Goal: Task Accomplishment & Management: Use online tool/utility

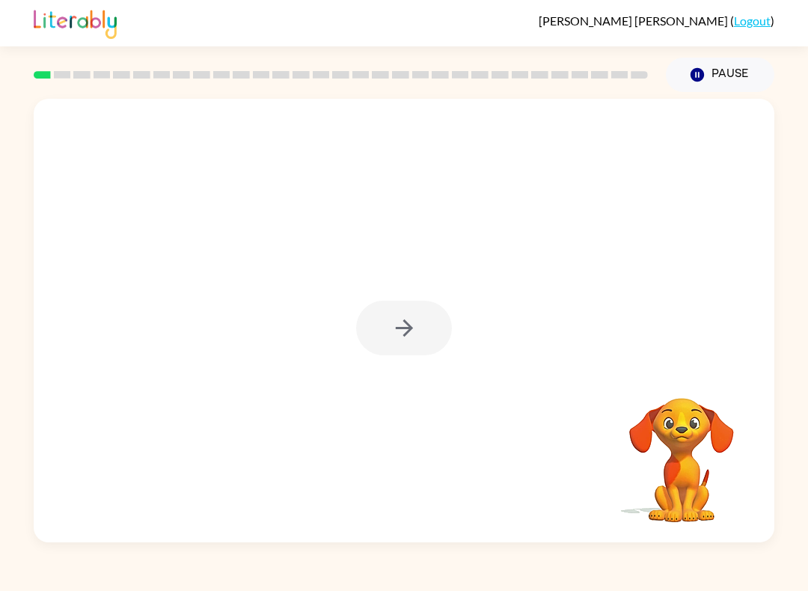
click at [391, 323] on div at bounding box center [404, 328] width 96 height 55
click at [396, 327] on icon "button" at bounding box center [404, 328] width 26 height 26
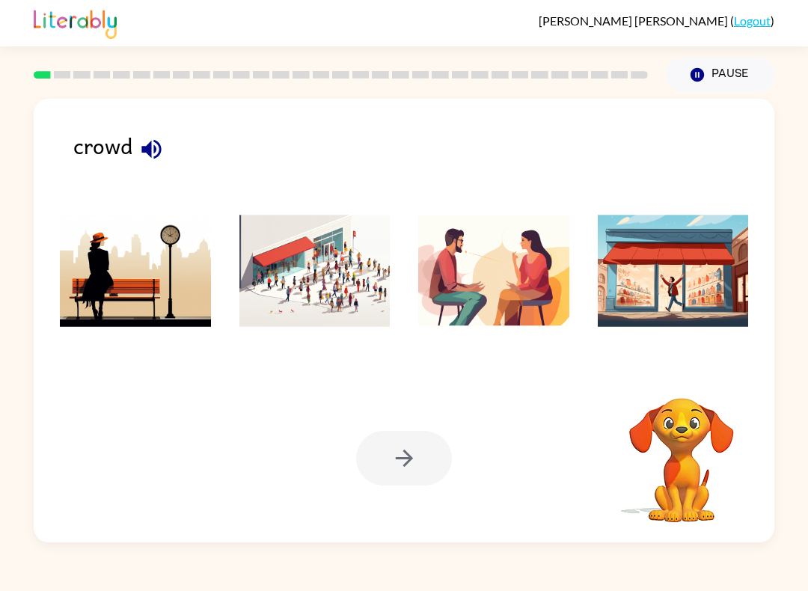
click at [86, 147] on div "crowd" at bounding box center [423, 156] width 701 height 55
click at [133, 125] on div "crowd Your browser must support playing .mp4 files to use Literably. Please try…" at bounding box center [404, 321] width 741 height 444
click at [148, 162] on icon "button" at bounding box center [151, 149] width 26 height 26
click at [316, 284] on img at bounding box center [314, 271] width 151 height 112
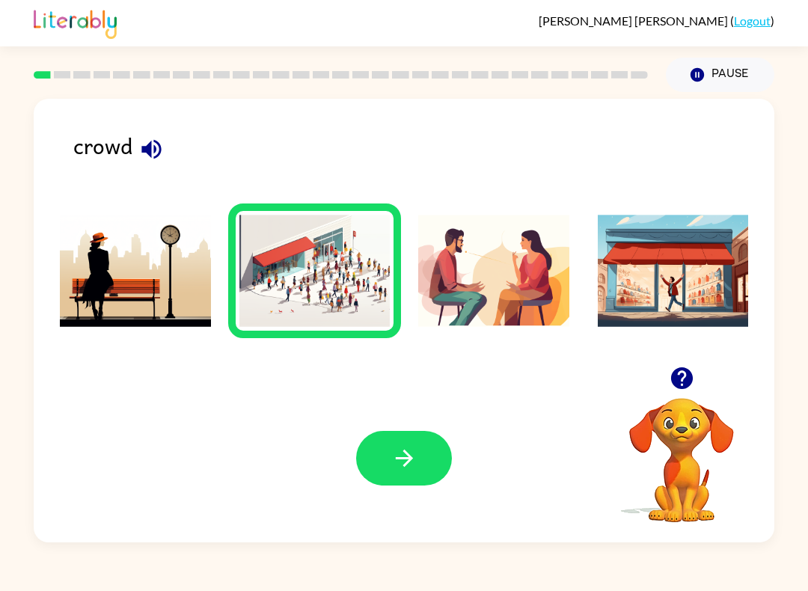
click at [401, 484] on button "button" at bounding box center [404, 458] width 96 height 55
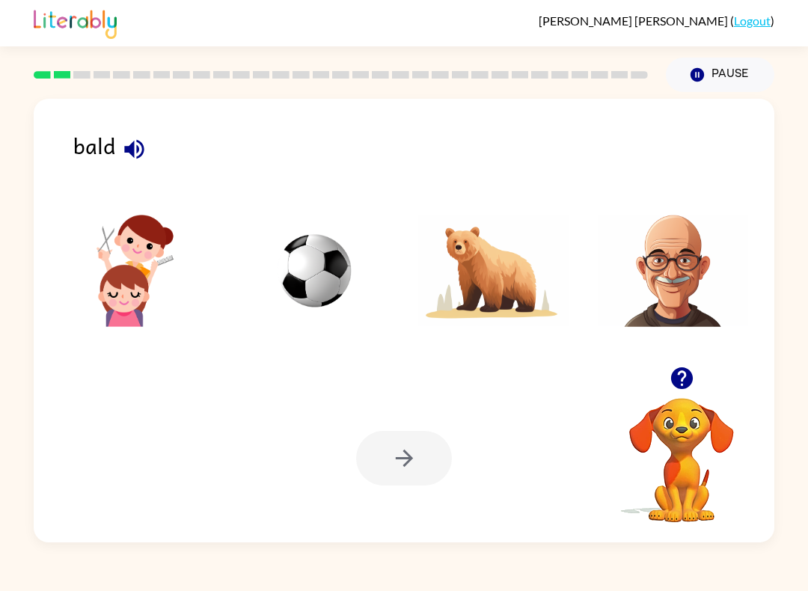
click at [131, 153] on icon "button" at bounding box center [133, 148] width 19 height 19
click at [693, 289] on img at bounding box center [673, 271] width 151 height 112
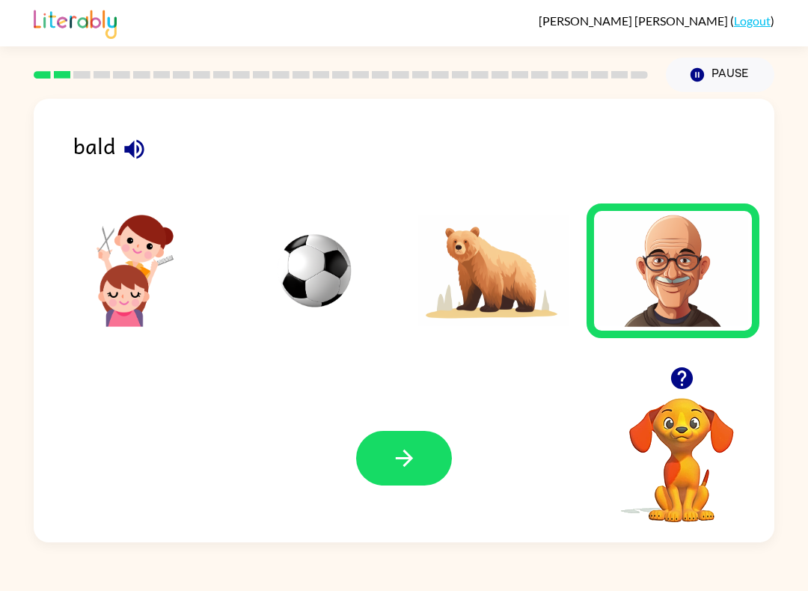
click at [415, 410] on div "Your browser must support playing .mp4 files to use Literably. Please try using…" at bounding box center [404, 458] width 741 height 168
click at [411, 464] on icon "button" at bounding box center [404, 458] width 26 height 26
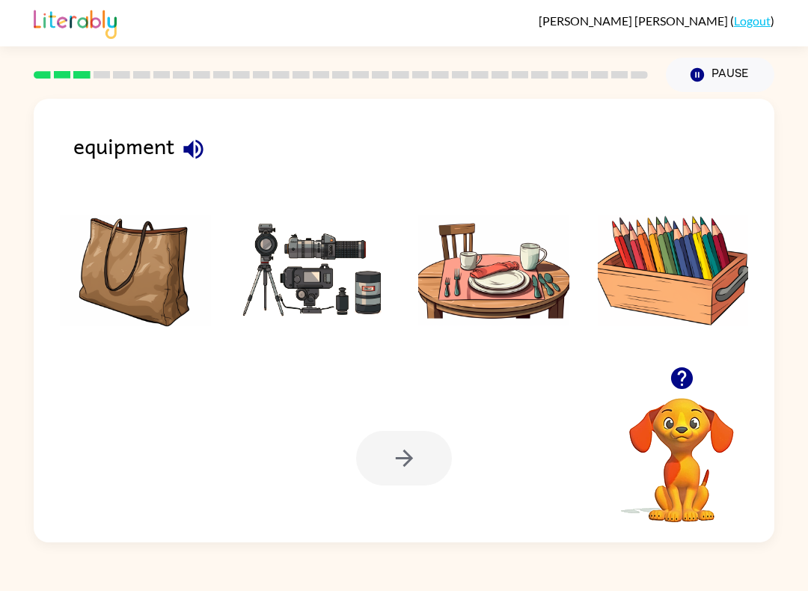
click at [88, 141] on div "equipment" at bounding box center [423, 156] width 701 height 55
click at [196, 150] on icon "button" at bounding box center [193, 149] width 26 height 26
click at [324, 267] on img at bounding box center [314, 271] width 151 height 112
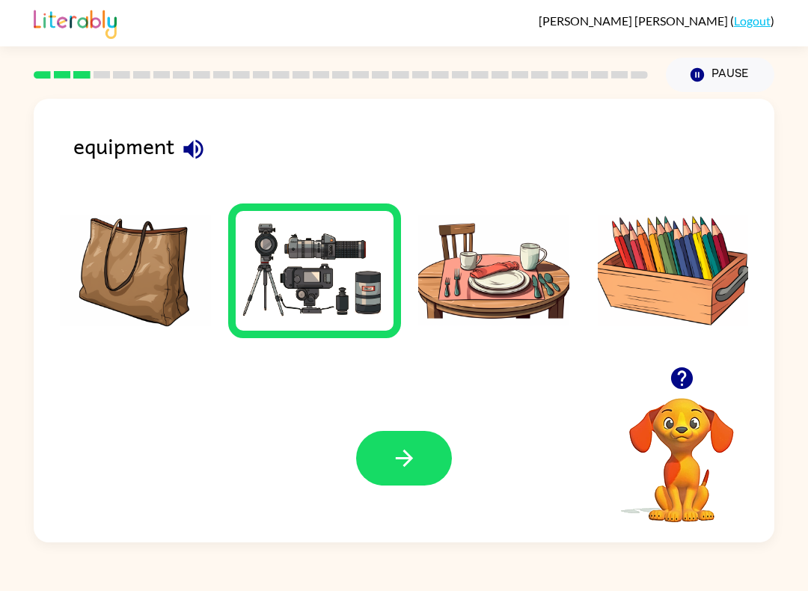
click at [389, 441] on button "button" at bounding box center [404, 458] width 96 height 55
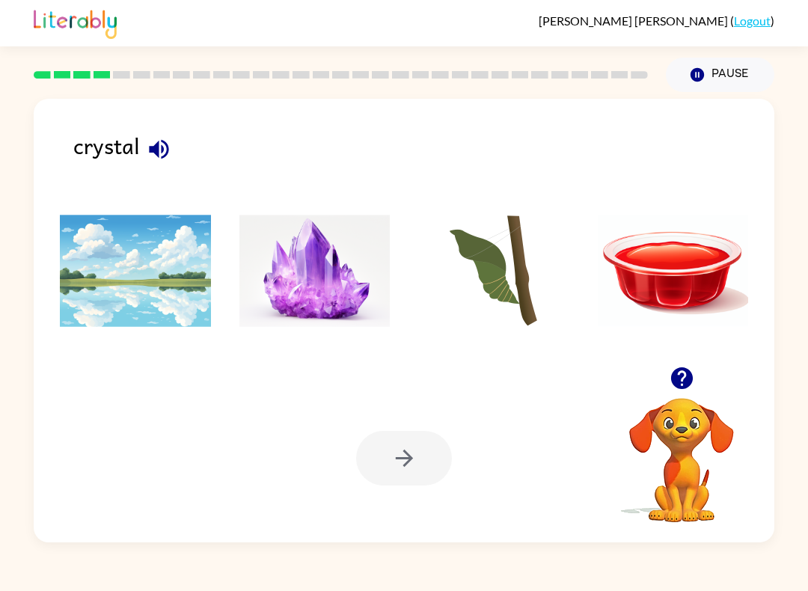
click at [153, 138] on icon "button" at bounding box center [159, 149] width 26 height 26
click at [299, 292] on img at bounding box center [314, 271] width 151 height 112
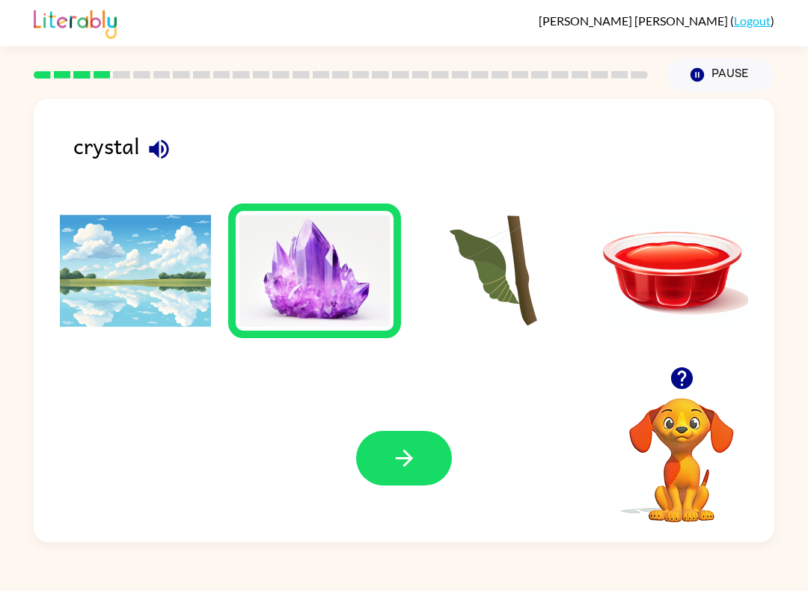
click at [394, 454] on icon "button" at bounding box center [404, 458] width 26 height 26
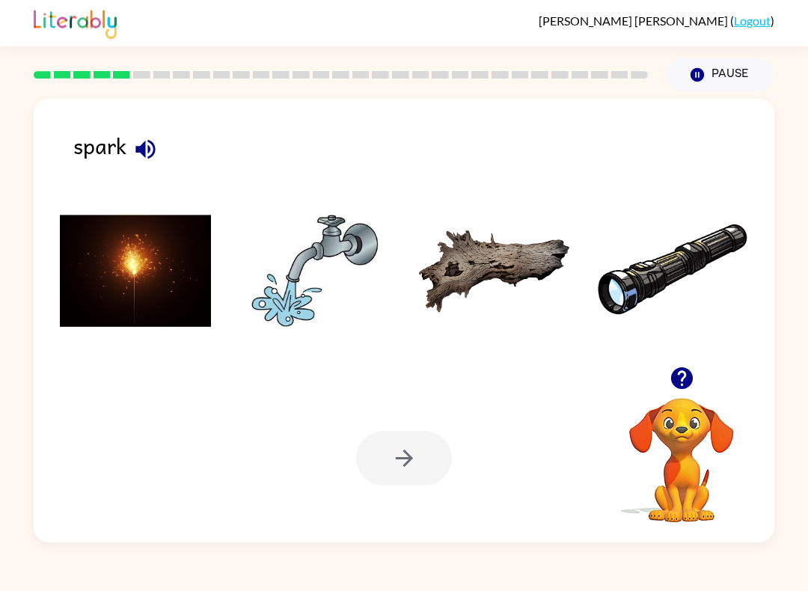
click at [181, 257] on img at bounding box center [135, 271] width 151 height 112
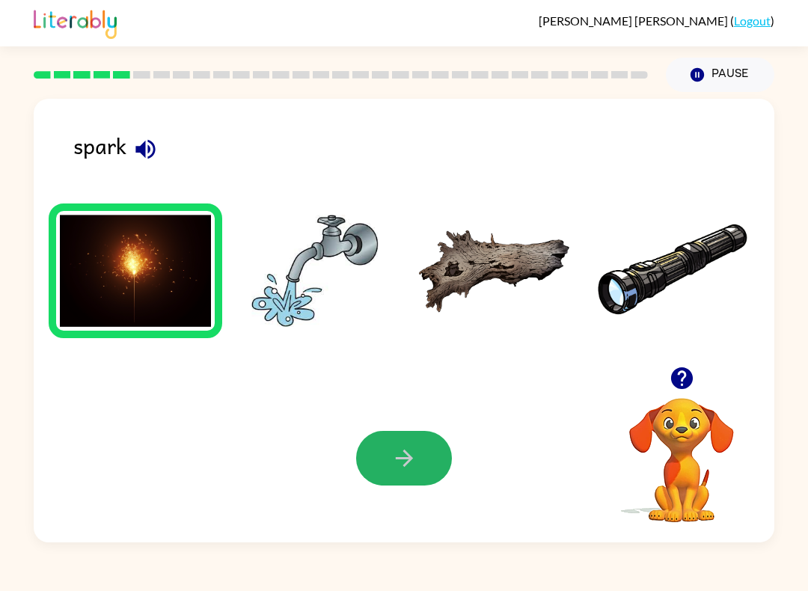
click at [427, 443] on button "button" at bounding box center [404, 458] width 96 height 55
click at [427, 443] on div at bounding box center [404, 458] width 96 height 55
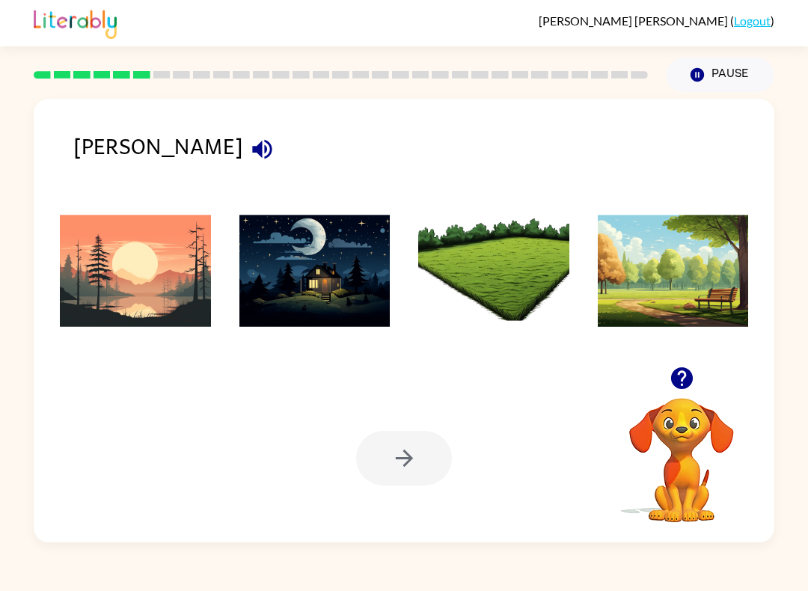
click at [105, 140] on div "[PERSON_NAME]" at bounding box center [423, 156] width 701 height 55
click at [243, 153] on button "button" at bounding box center [262, 149] width 38 height 38
click at [117, 263] on img at bounding box center [135, 271] width 151 height 112
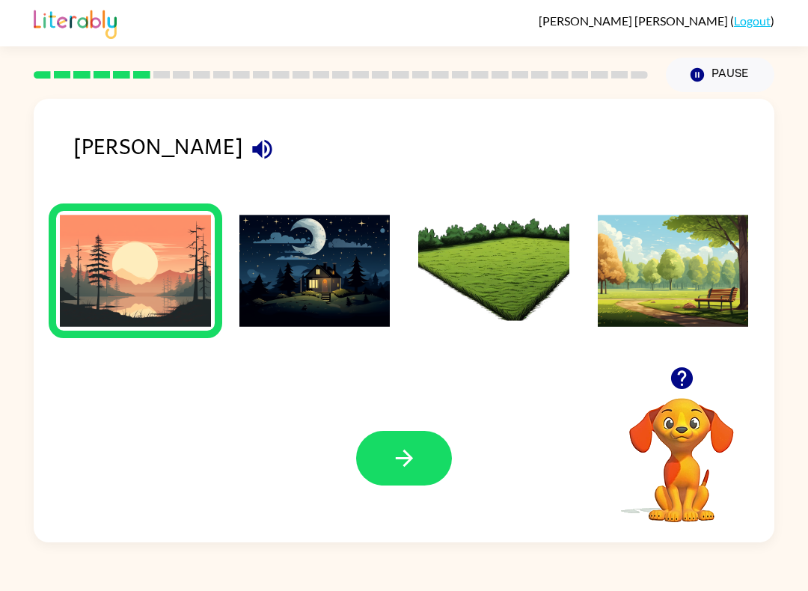
click at [365, 404] on div "Your browser must support playing .mp4 files to use Literably. Please try using…" at bounding box center [404, 458] width 741 height 168
click at [402, 420] on div "Your browser must support playing .mp4 files to use Literably. Please try using…" at bounding box center [404, 458] width 741 height 168
click at [393, 447] on icon "button" at bounding box center [404, 458] width 26 height 26
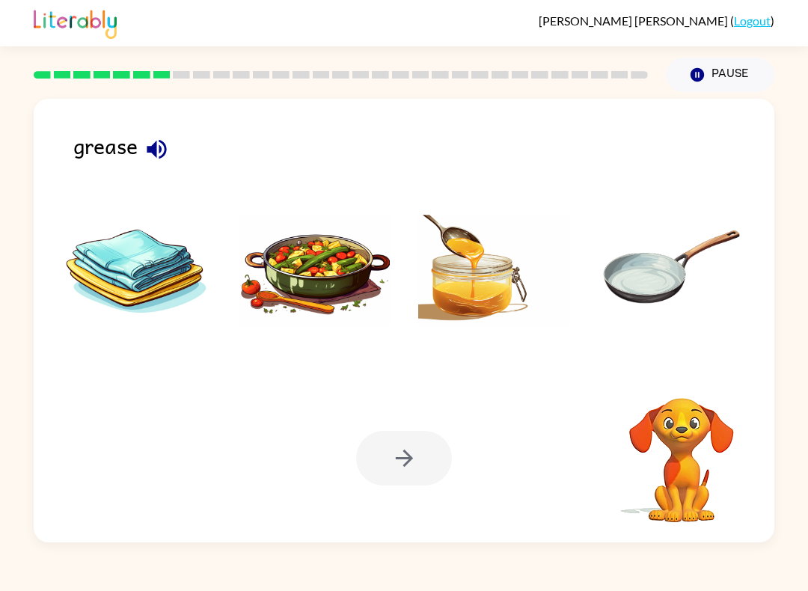
click at [159, 147] on icon "button" at bounding box center [156, 148] width 19 height 19
click at [507, 234] on img at bounding box center [493, 271] width 151 height 112
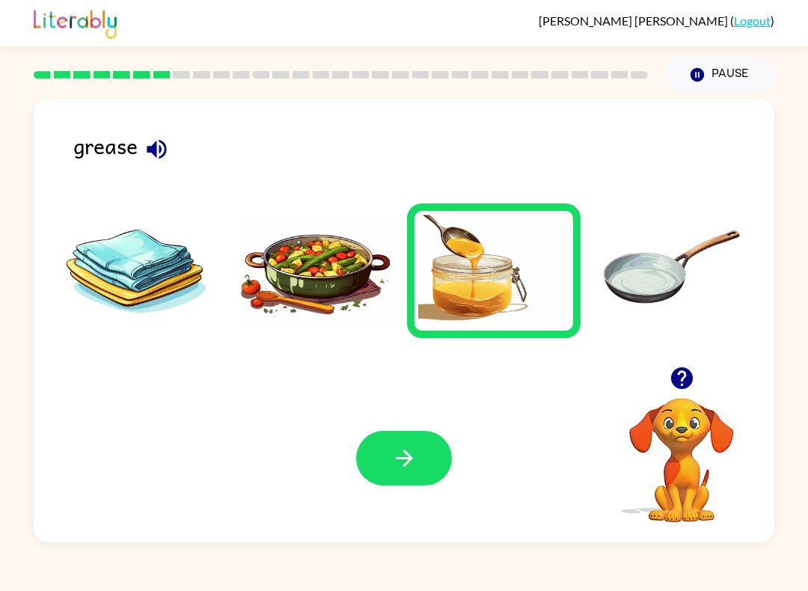
click at [392, 481] on button "button" at bounding box center [404, 458] width 96 height 55
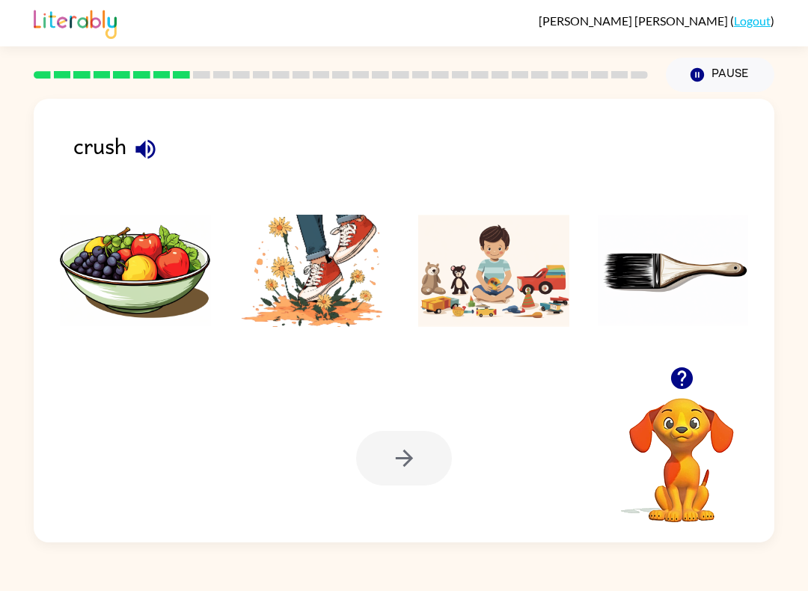
click at [367, 301] on img at bounding box center [314, 271] width 151 height 112
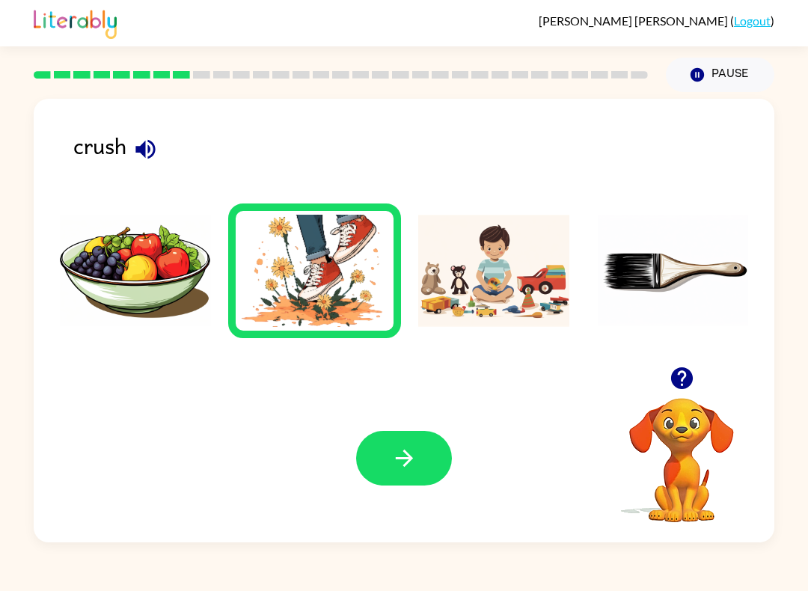
click at [414, 446] on icon "button" at bounding box center [404, 458] width 26 height 26
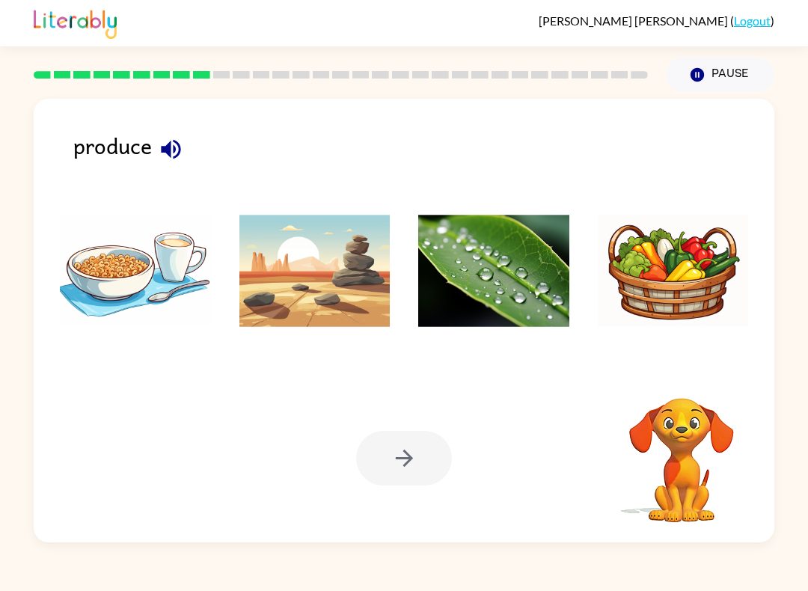
click at [156, 128] on div "produce Your browser must support playing .mp4 files to use Literably. Please t…" at bounding box center [404, 321] width 741 height 444
click at [154, 153] on button "button" at bounding box center [171, 149] width 38 height 38
click at [670, 270] on img at bounding box center [673, 271] width 151 height 112
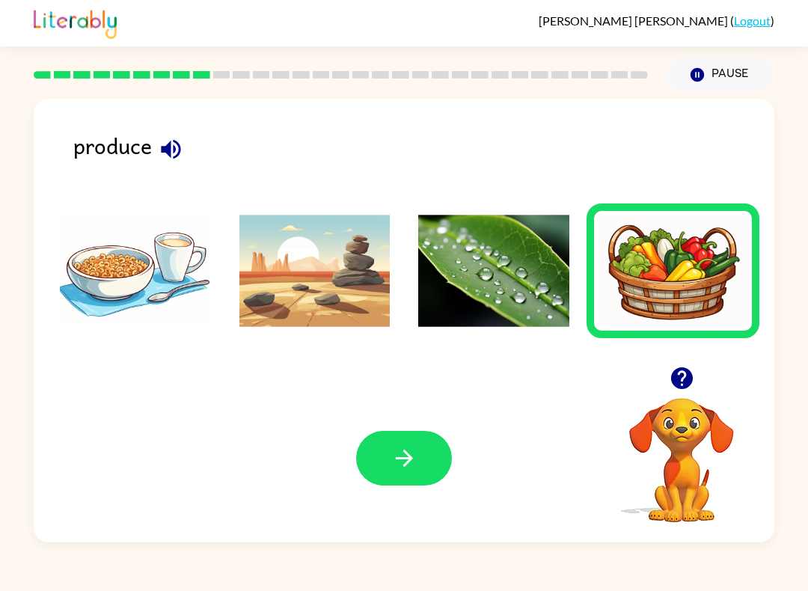
click at [468, 438] on div "Your browser must support playing .mp4 files to use Literably. Please try using…" at bounding box center [404, 458] width 741 height 168
click at [441, 477] on button "button" at bounding box center [404, 458] width 96 height 55
click at [441, 477] on div at bounding box center [404, 458] width 96 height 55
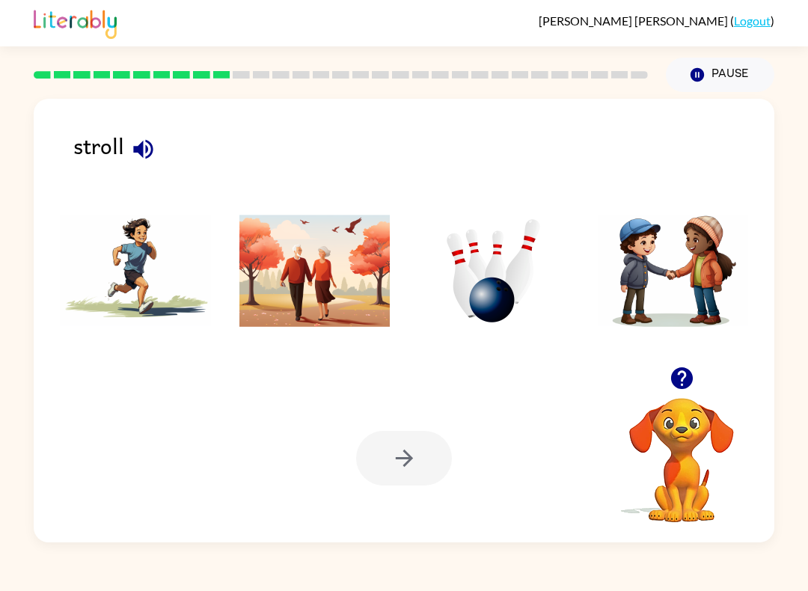
click at [144, 137] on icon "button" at bounding box center [143, 149] width 26 height 26
click at [298, 292] on img at bounding box center [314, 271] width 151 height 112
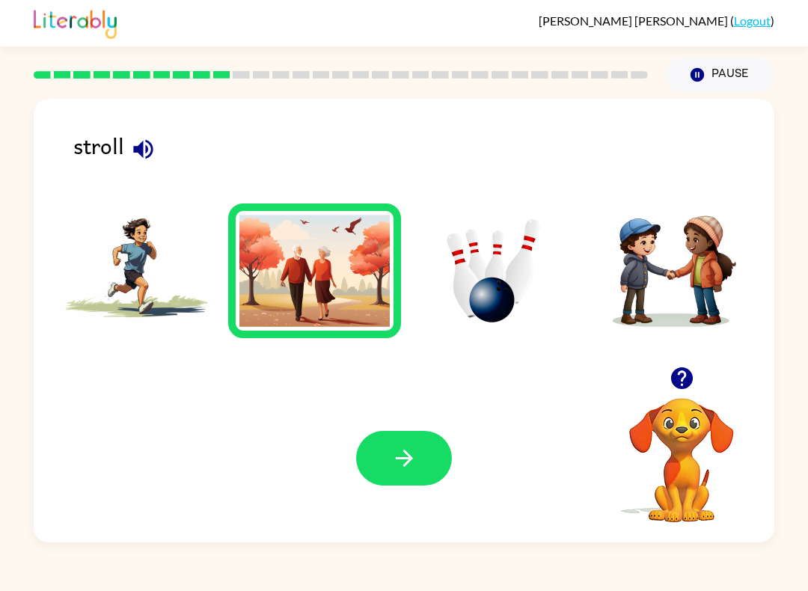
click at [431, 474] on button "button" at bounding box center [404, 458] width 96 height 55
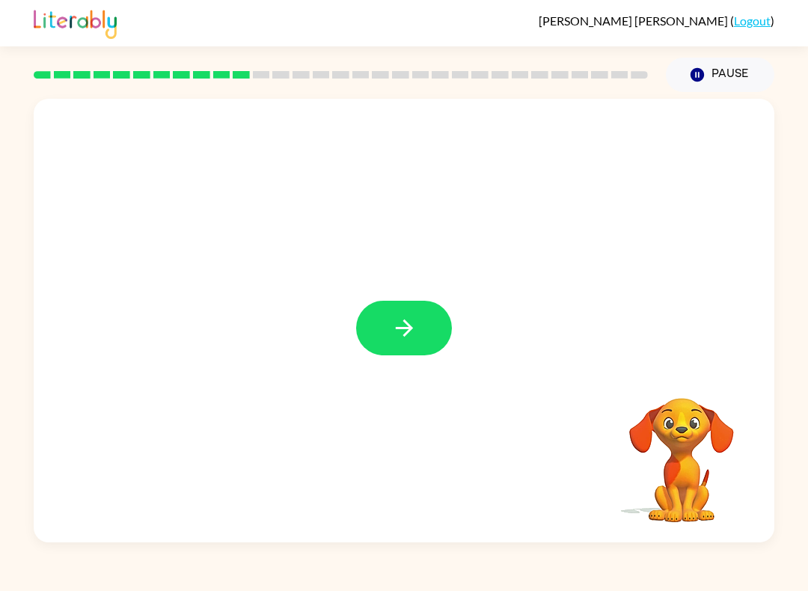
click at [388, 330] on button "button" at bounding box center [404, 328] width 96 height 55
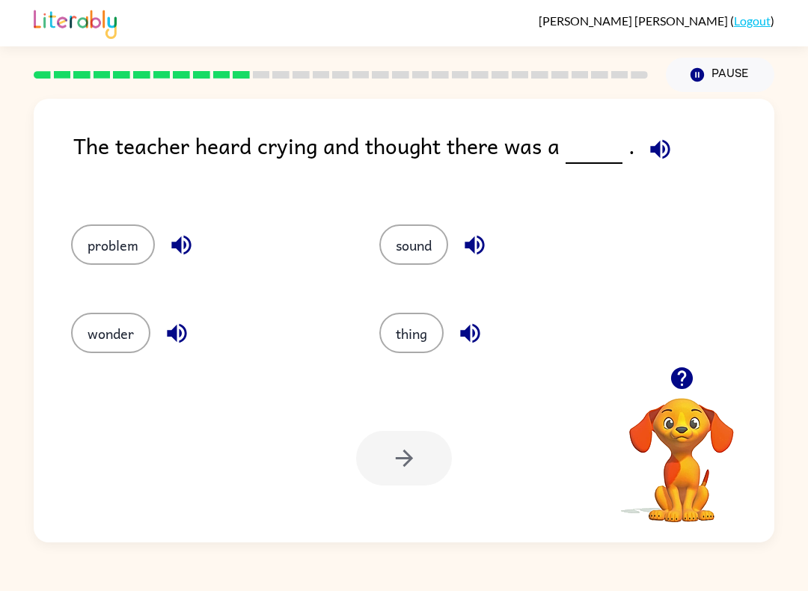
click at [666, 145] on icon "button" at bounding box center [660, 149] width 26 height 26
click at [168, 236] on icon "button" at bounding box center [181, 245] width 26 height 26
click at [158, 316] on div "wonder" at bounding box center [208, 333] width 274 height 40
click at [175, 328] on icon "button" at bounding box center [176, 333] width 19 height 19
click at [472, 217] on div "sound" at bounding box center [505, 240] width 308 height 88
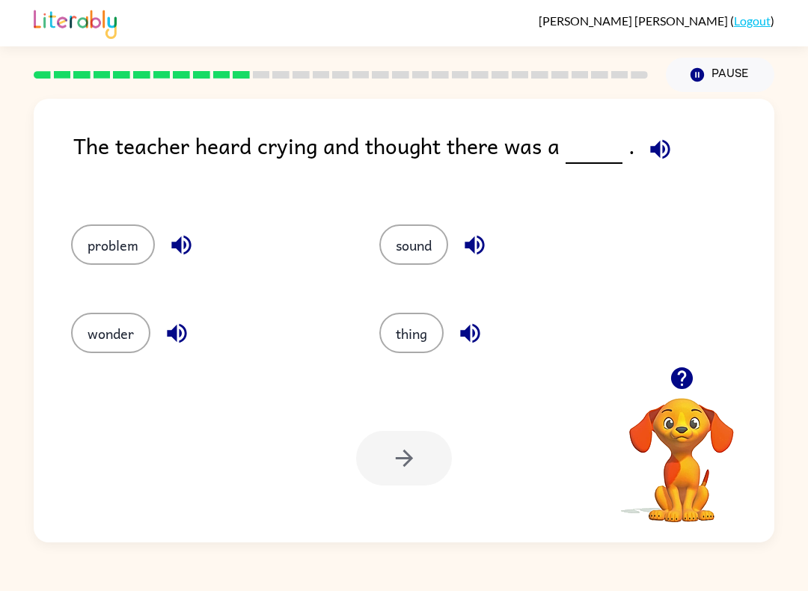
click at [471, 217] on div "sound" at bounding box center [505, 240] width 308 height 88
click at [471, 242] on icon "button" at bounding box center [475, 245] width 26 height 26
click at [472, 335] on icon "button" at bounding box center [470, 333] width 26 height 26
click at [102, 229] on button "problem" at bounding box center [113, 244] width 84 height 40
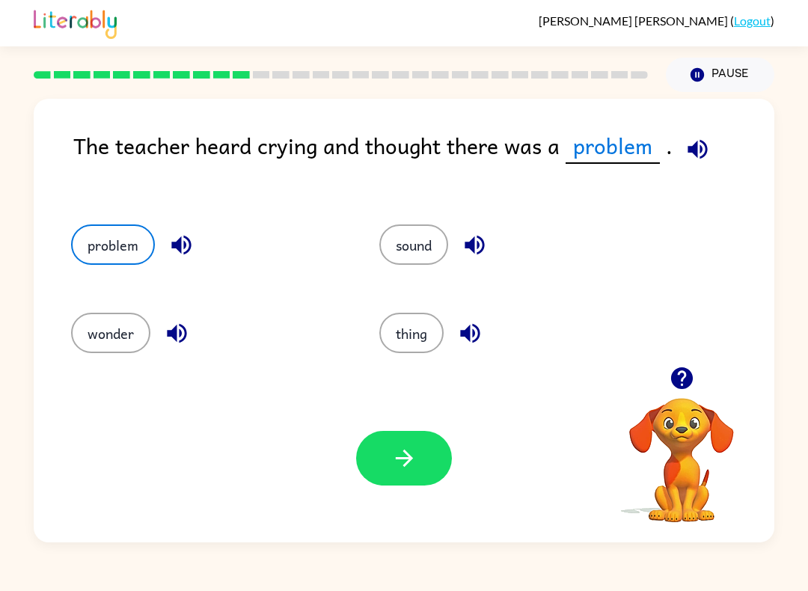
click at [419, 475] on button "button" at bounding box center [404, 458] width 96 height 55
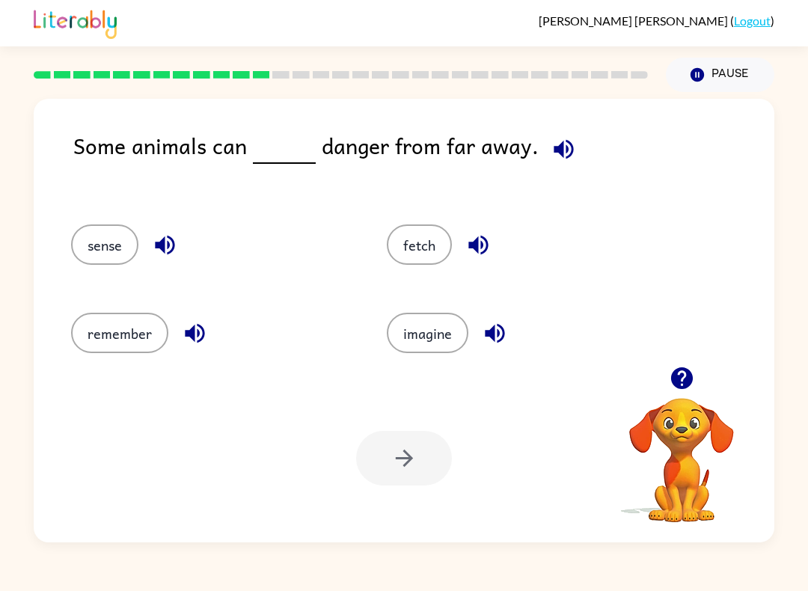
click at [580, 145] on div "Some animals can danger from far away." at bounding box center [423, 162] width 701 height 66
click at [564, 150] on icon "button" at bounding box center [564, 149] width 26 height 26
click at [666, 378] on button "button" at bounding box center [682, 378] width 38 height 38
click at [551, 141] on icon "button" at bounding box center [564, 149] width 26 height 26
click at [176, 258] on icon "button" at bounding box center [165, 245] width 26 height 26
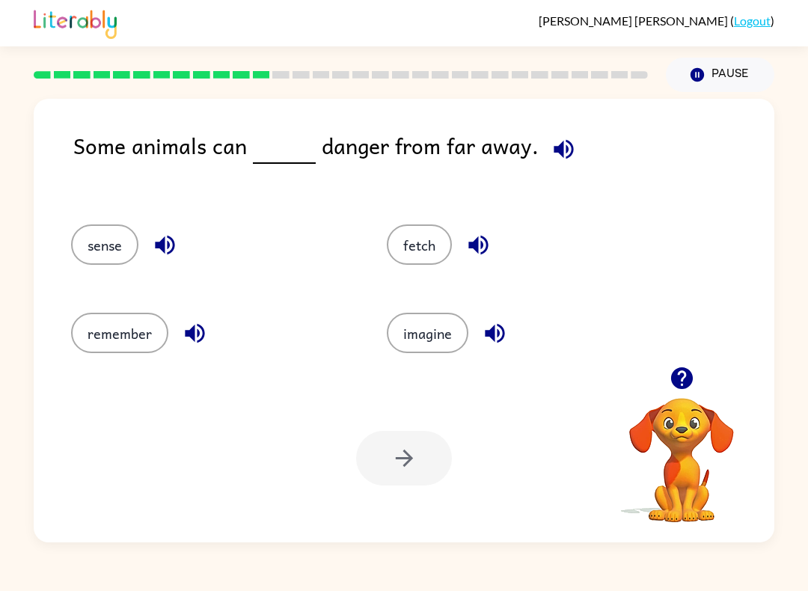
click at [208, 345] on button "button" at bounding box center [195, 333] width 38 height 38
click at [474, 251] on icon "button" at bounding box center [478, 245] width 26 height 26
click at [480, 329] on button "button" at bounding box center [495, 333] width 38 height 38
click at [558, 150] on icon "button" at bounding box center [564, 149] width 26 height 26
click at [486, 325] on icon "button" at bounding box center [495, 333] width 26 height 26
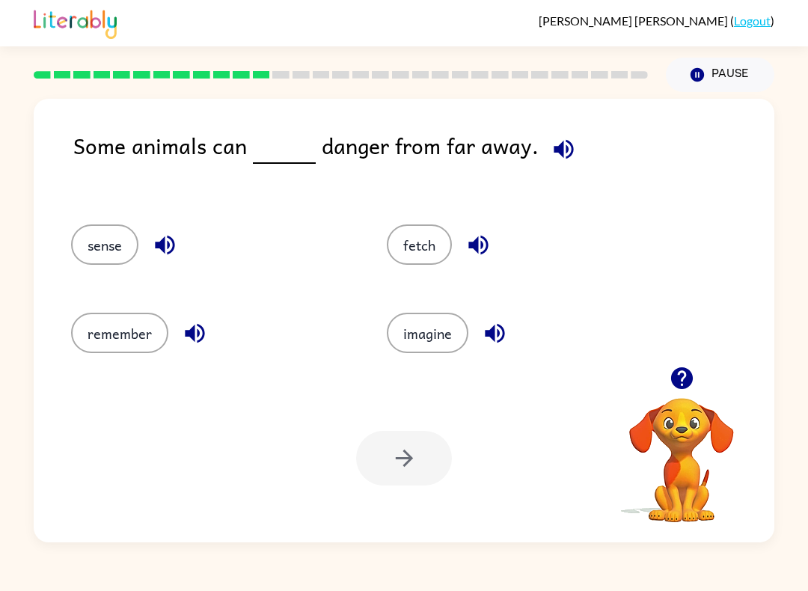
click at [489, 238] on icon "button" at bounding box center [478, 245] width 26 height 26
click at [209, 316] on div "remember" at bounding box center [211, 333] width 281 height 40
click at [212, 333] on button "button" at bounding box center [195, 333] width 38 height 38
click at [165, 243] on icon "button" at bounding box center [164, 245] width 19 height 19
click at [110, 242] on button "sense" at bounding box center [104, 244] width 67 height 40
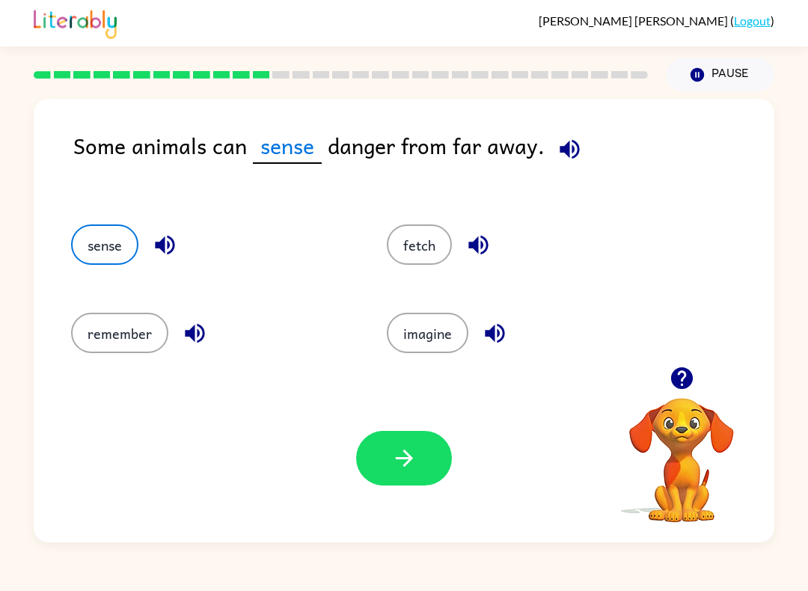
click at [424, 468] on button "button" at bounding box center [404, 458] width 96 height 55
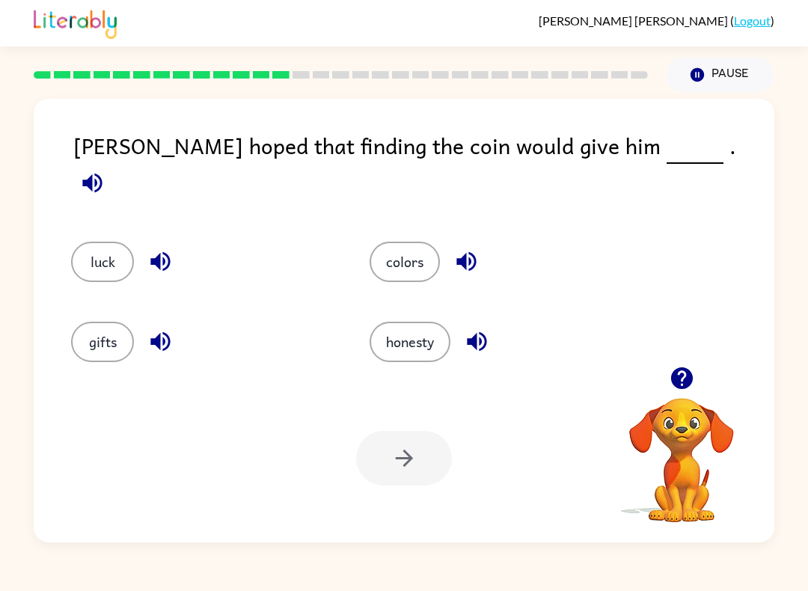
click at [111, 164] on button "button" at bounding box center [92, 183] width 38 height 38
click at [105, 170] on icon "button" at bounding box center [92, 183] width 26 height 26
click at [117, 247] on button "luck" at bounding box center [102, 262] width 63 height 40
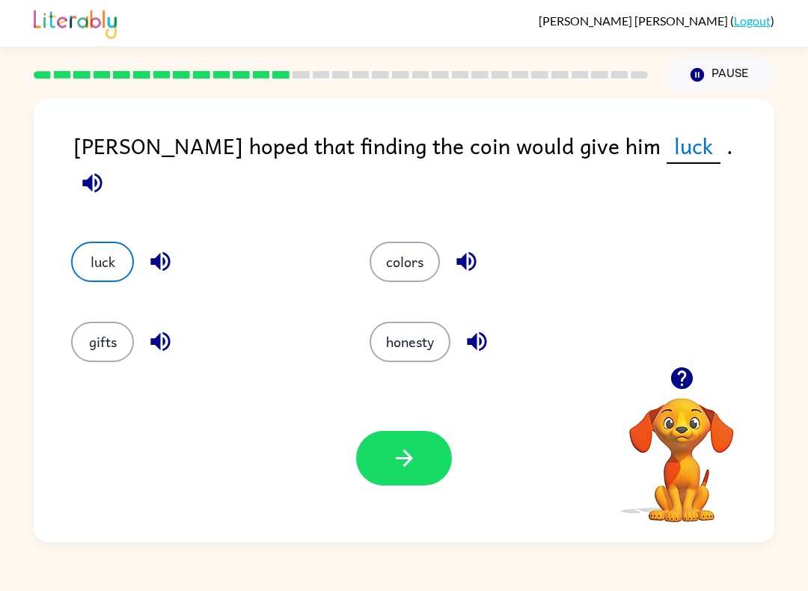
click at [432, 463] on button "button" at bounding box center [404, 458] width 96 height 55
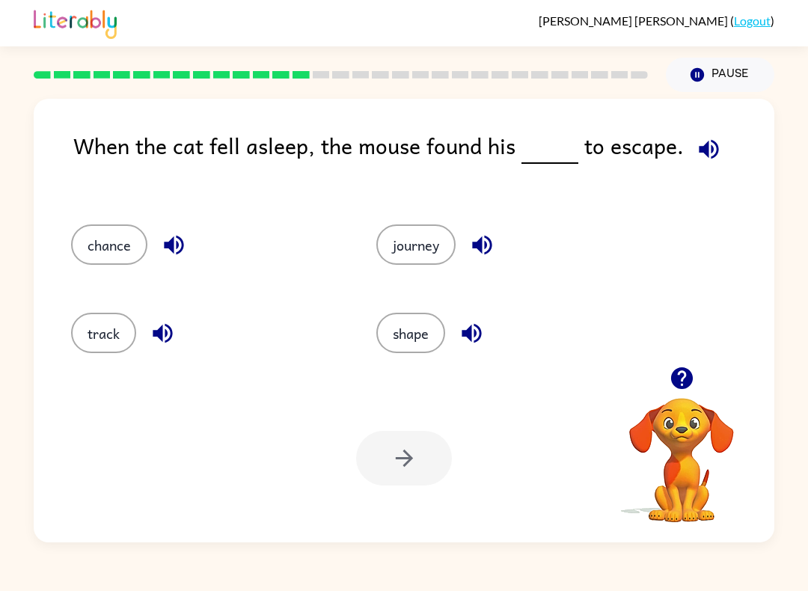
click at [423, 448] on div at bounding box center [404, 458] width 96 height 55
click at [713, 145] on icon "button" at bounding box center [709, 149] width 26 height 26
click at [205, 242] on div "chance" at bounding box center [206, 244] width 271 height 40
click at [190, 256] on button "button" at bounding box center [174, 245] width 38 height 38
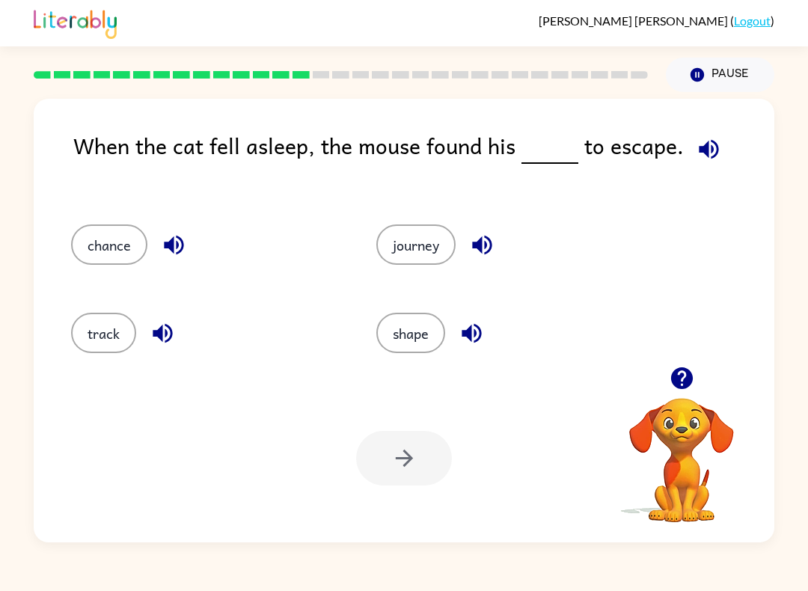
click at [169, 337] on icon "button" at bounding box center [163, 333] width 26 height 26
click at [502, 225] on div "journey" at bounding box center [511, 244] width 271 height 40
click at [494, 254] on icon "button" at bounding box center [482, 245] width 26 height 26
click at [453, 352] on div "shape" at bounding box center [511, 333] width 271 height 40
click at [477, 321] on icon "button" at bounding box center [472, 333] width 26 height 26
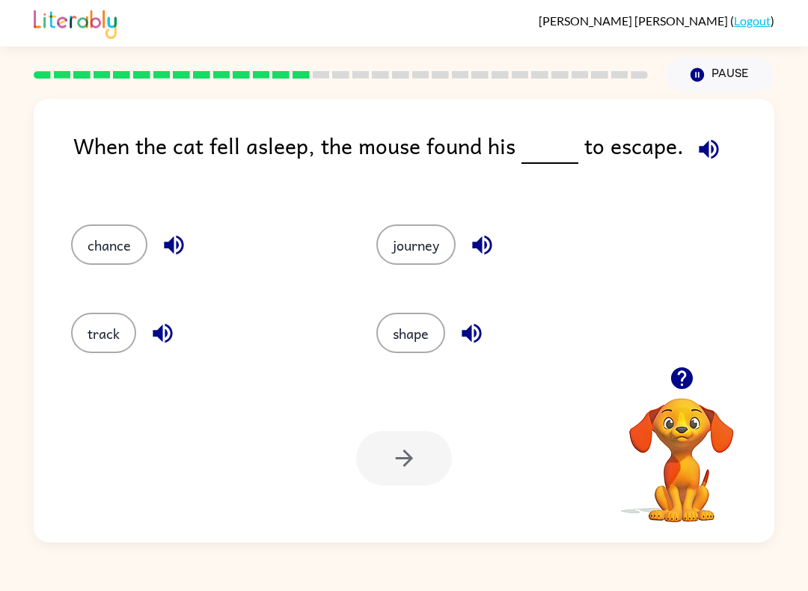
click at [480, 332] on icon "button" at bounding box center [472, 333] width 26 height 26
click at [480, 336] on icon "button" at bounding box center [472, 333] width 26 height 26
click at [485, 330] on icon "button" at bounding box center [472, 333] width 26 height 26
click at [480, 331] on icon "button" at bounding box center [472, 333] width 26 height 26
click at [181, 239] on icon "button" at bounding box center [174, 245] width 26 height 26
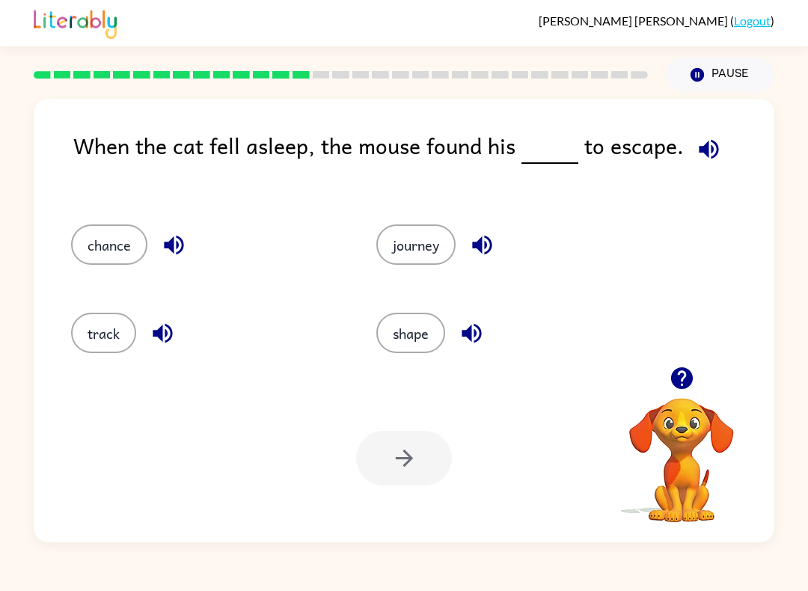
click at [139, 242] on button "chance" at bounding box center [109, 244] width 76 height 40
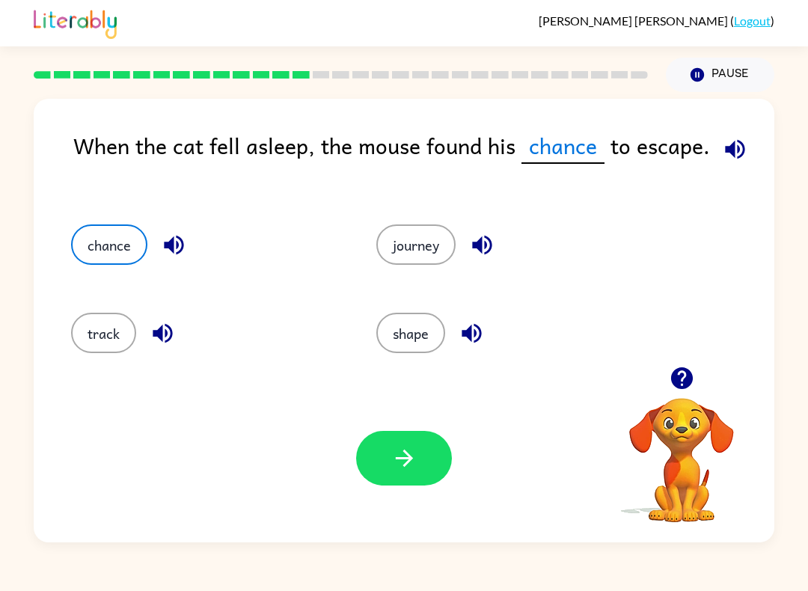
click at [420, 466] on button "button" at bounding box center [404, 458] width 96 height 55
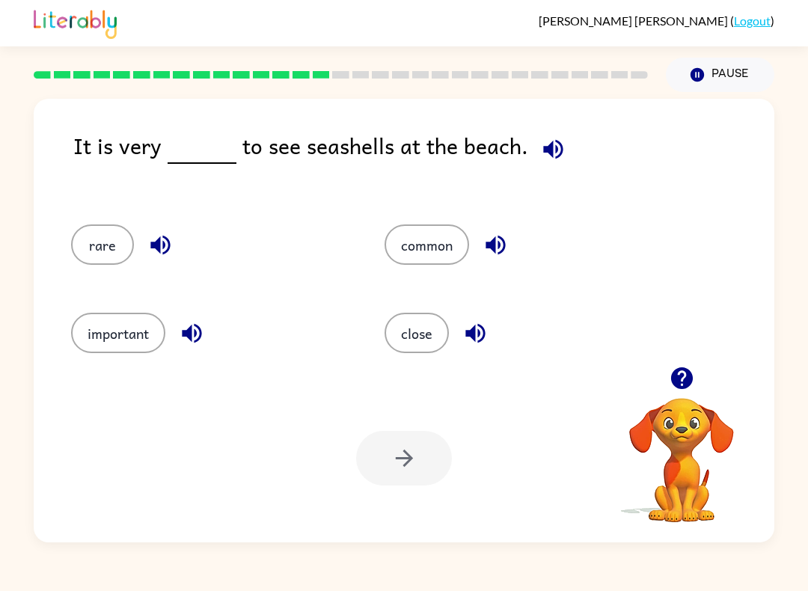
click at [548, 137] on icon "button" at bounding box center [553, 149] width 26 height 26
click at [163, 247] on icon "button" at bounding box center [159, 245] width 19 height 19
click at [198, 341] on icon "button" at bounding box center [191, 333] width 19 height 19
click at [508, 251] on icon "button" at bounding box center [496, 245] width 26 height 26
click at [479, 340] on icon "button" at bounding box center [475, 333] width 26 height 26
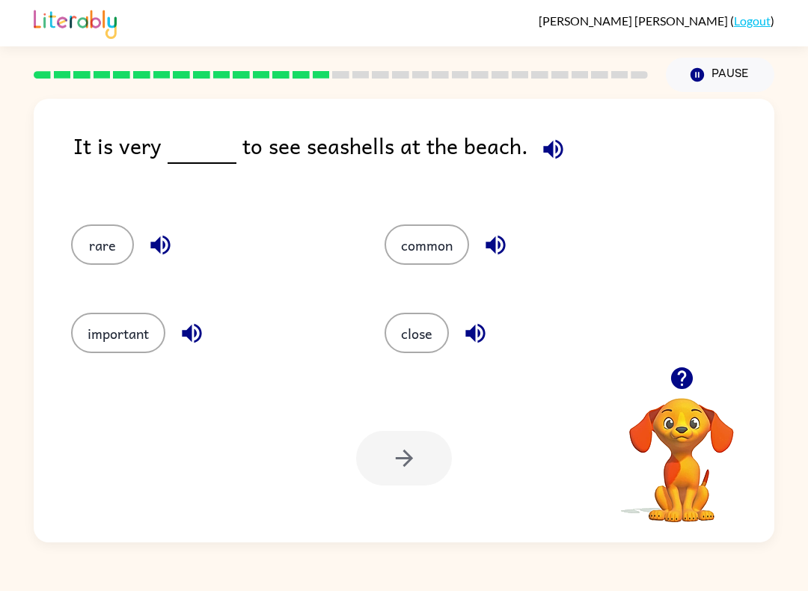
click at [414, 233] on button "common" at bounding box center [427, 244] width 85 height 40
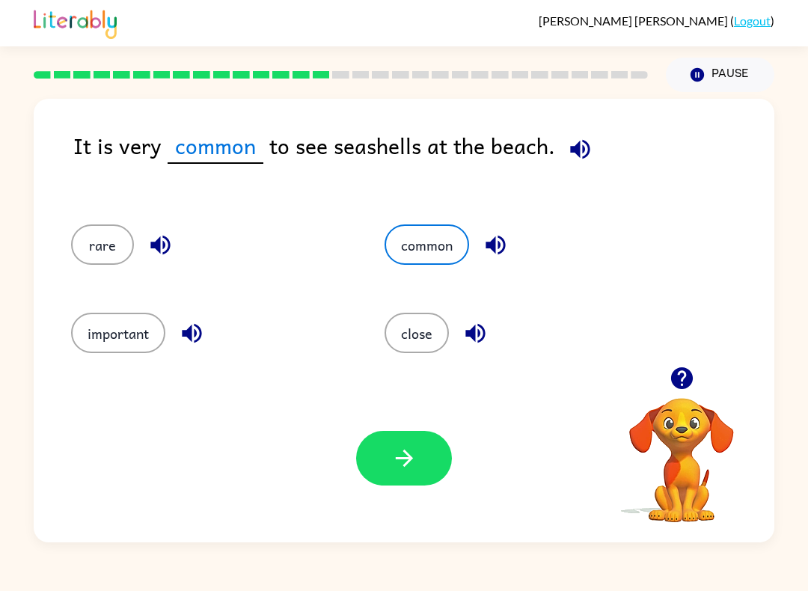
click at [398, 465] on icon "button" at bounding box center [404, 458] width 26 height 26
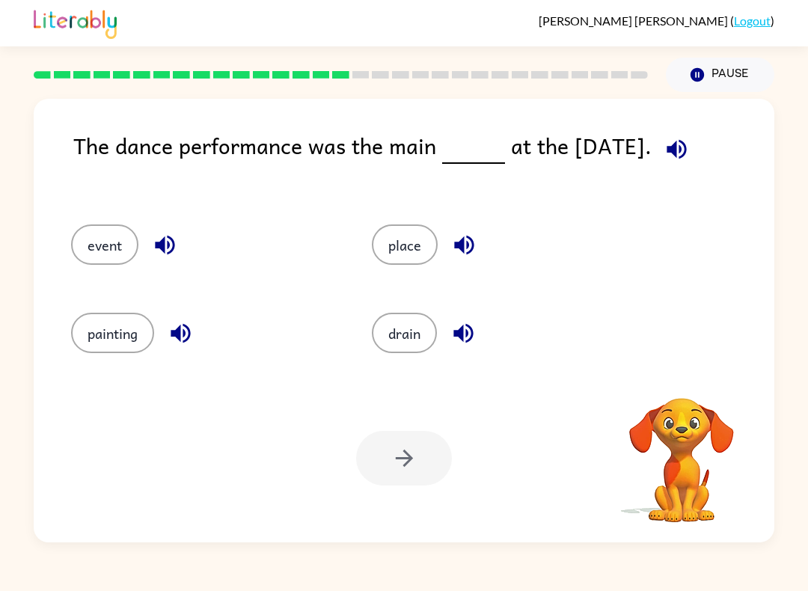
click at [692, 130] on span at bounding box center [674, 146] width 44 height 34
click at [690, 149] on icon "button" at bounding box center [677, 149] width 26 height 26
click at [174, 239] on icon "button" at bounding box center [165, 245] width 26 height 26
click at [179, 319] on button "button" at bounding box center [181, 333] width 38 height 38
click at [466, 247] on icon "button" at bounding box center [464, 245] width 26 height 26
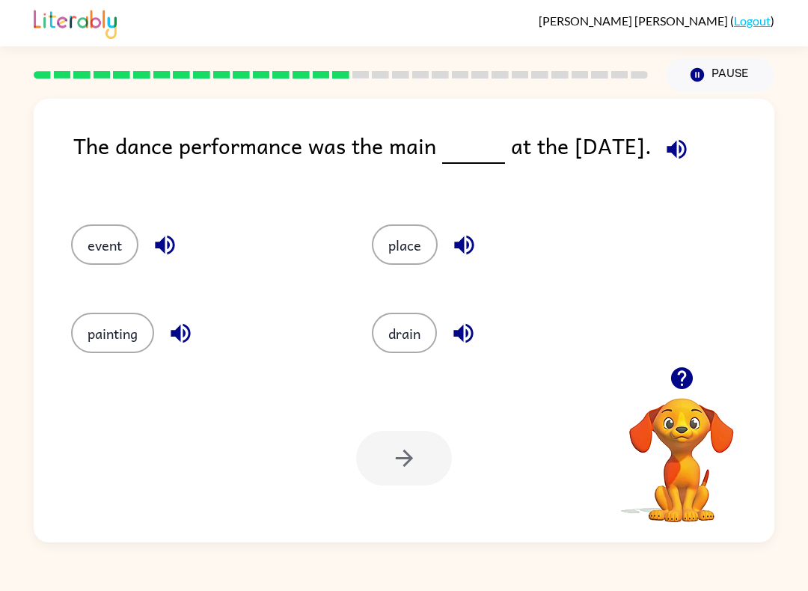
click at [471, 322] on icon "button" at bounding box center [463, 333] width 26 height 26
click at [127, 227] on button "event" at bounding box center [104, 244] width 67 height 40
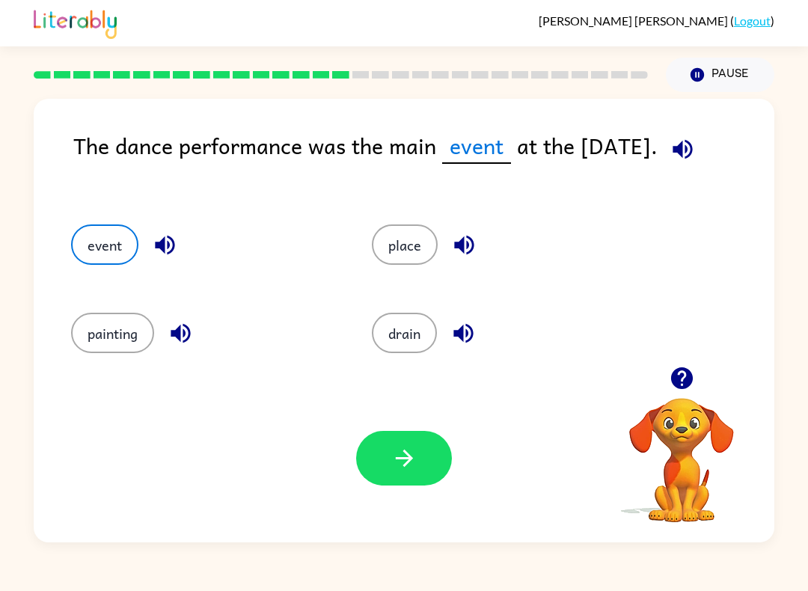
click at [389, 450] on button "button" at bounding box center [404, 458] width 96 height 55
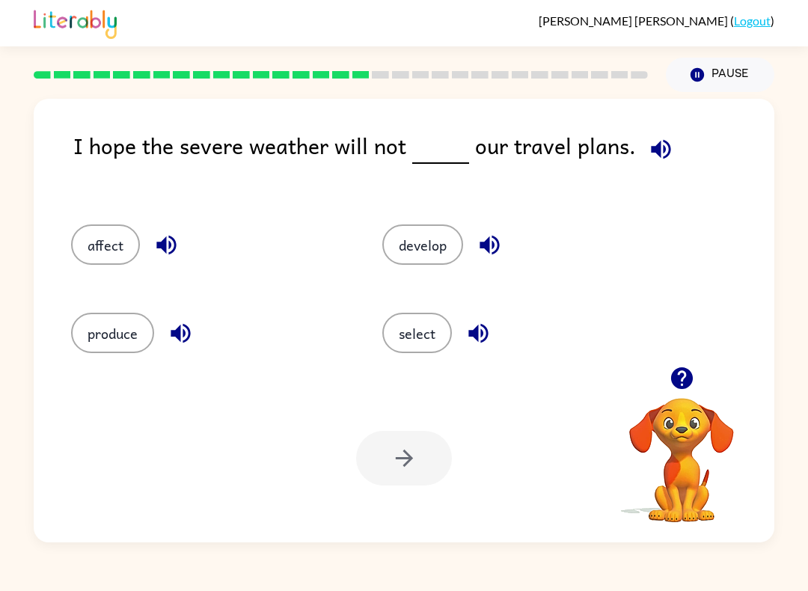
click at [657, 143] on icon "button" at bounding box center [660, 148] width 19 height 19
click at [171, 245] on icon "button" at bounding box center [166, 245] width 26 height 26
click at [187, 329] on icon "button" at bounding box center [181, 333] width 26 height 26
click at [490, 247] on icon "button" at bounding box center [489, 245] width 19 height 19
click at [483, 334] on icon "button" at bounding box center [477, 333] width 19 height 19
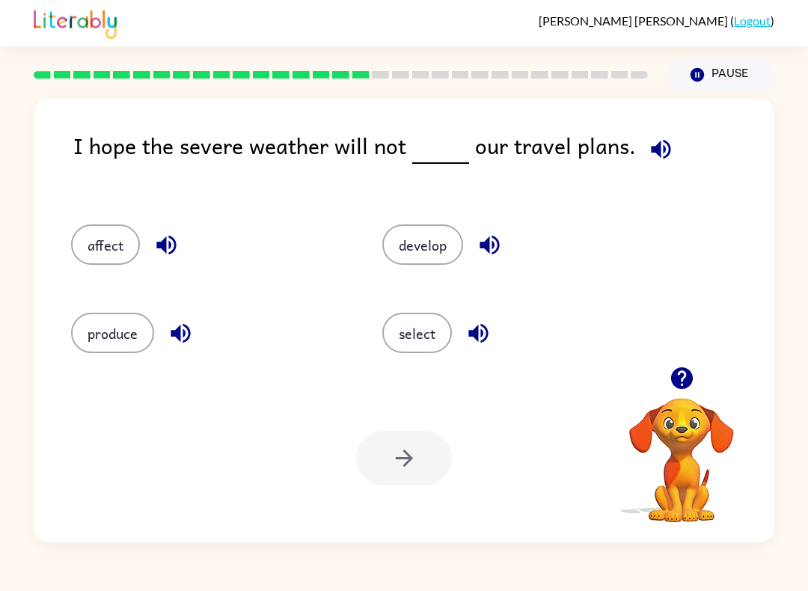
click at [116, 225] on button "affect" at bounding box center [105, 244] width 69 height 40
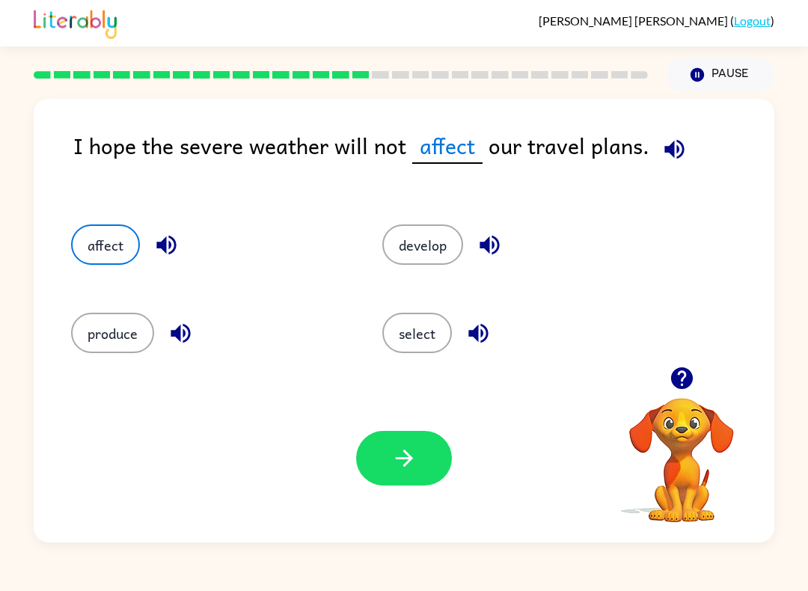
click at [406, 458] on icon "button" at bounding box center [404, 458] width 26 height 26
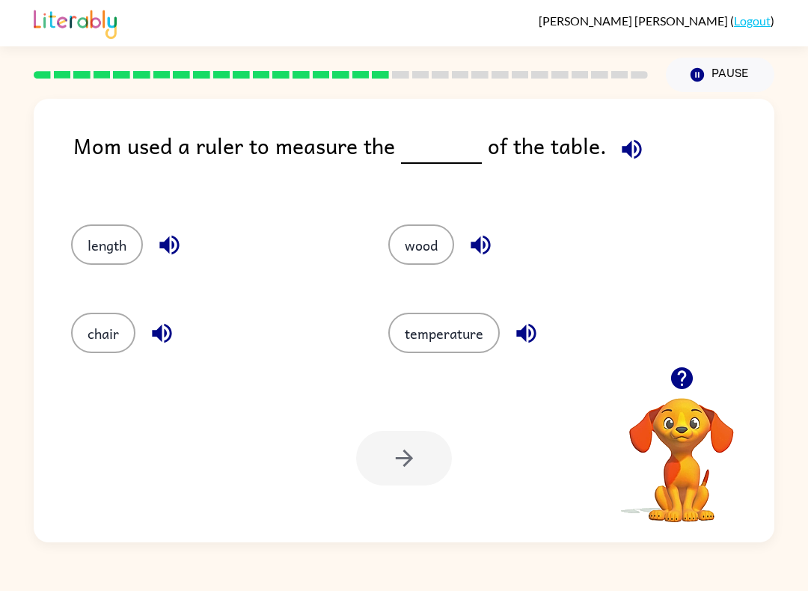
click at [630, 146] on icon "button" at bounding box center [632, 149] width 26 height 26
click at [168, 245] on icon "button" at bounding box center [168, 245] width 19 height 19
click at [161, 343] on icon "button" at bounding box center [162, 333] width 26 height 26
click at [489, 254] on icon "button" at bounding box center [481, 245] width 26 height 26
click at [540, 331] on button "button" at bounding box center [526, 333] width 38 height 38
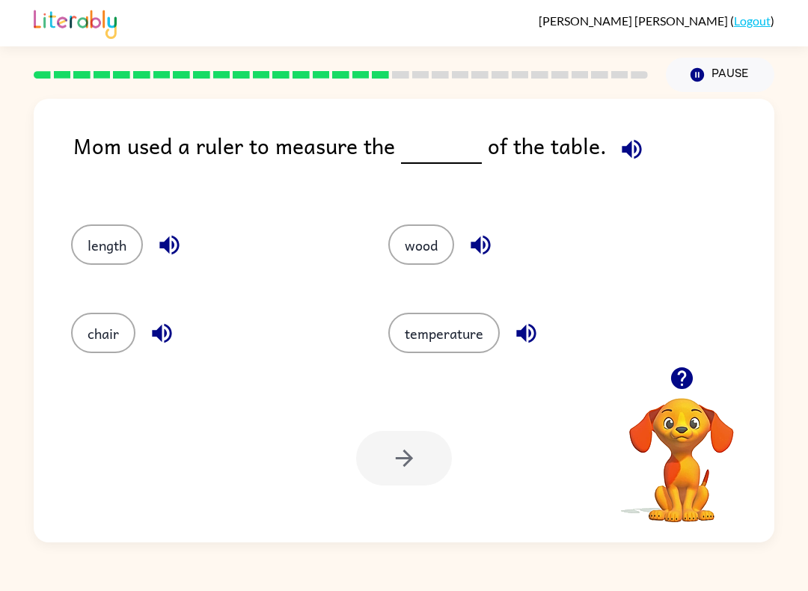
click at [114, 251] on button "length" at bounding box center [107, 244] width 72 height 40
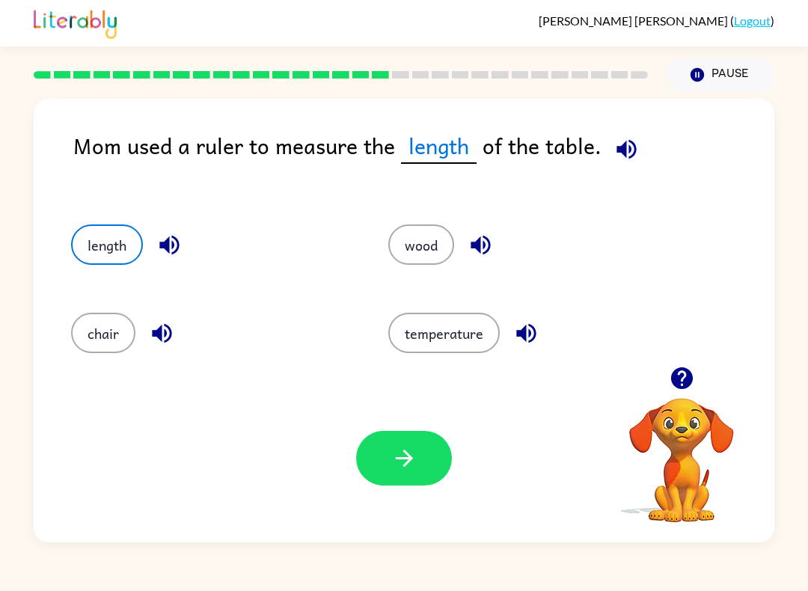
click at [442, 464] on button "button" at bounding box center [404, 458] width 96 height 55
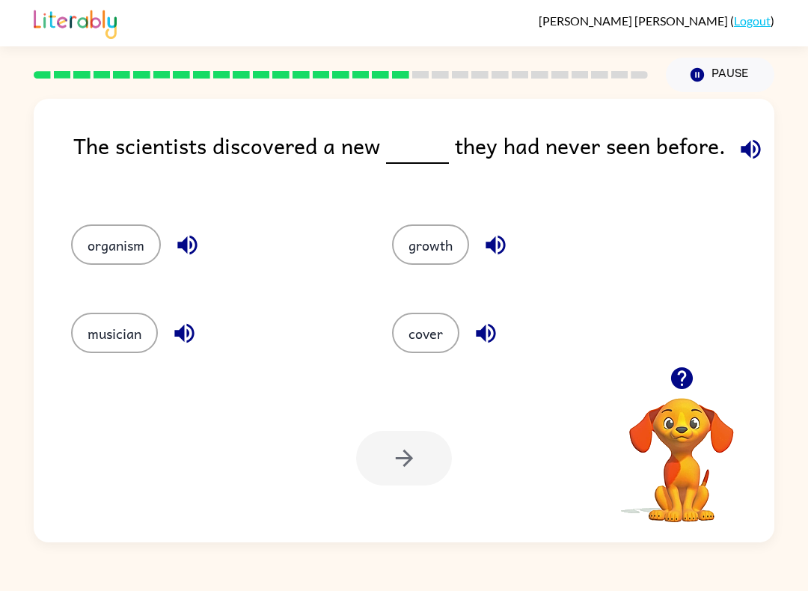
click at [743, 149] on icon "button" at bounding box center [750, 148] width 19 height 19
click at [189, 233] on icon "button" at bounding box center [187, 245] width 26 height 26
click at [196, 338] on icon "button" at bounding box center [184, 333] width 26 height 26
click at [511, 236] on button "button" at bounding box center [496, 245] width 38 height 38
click at [494, 340] on icon "button" at bounding box center [486, 333] width 26 height 26
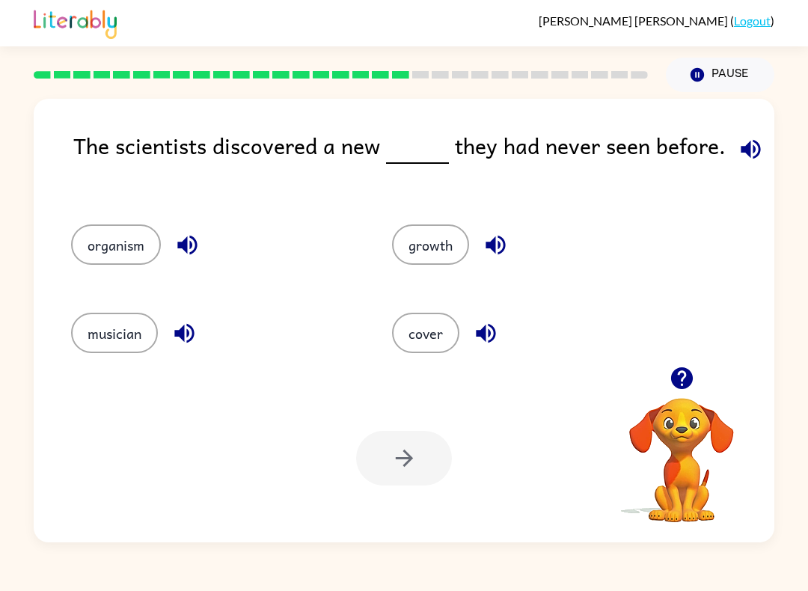
click at [204, 254] on button "button" at bounding box center [187, 245] width 38 height 38
click at [176, 237] on icon "button" at bounding box center [187, 245] width 26 height 26
click at [105, 234] on button "organism" at bounding box center [116, 244] width 90 height 40
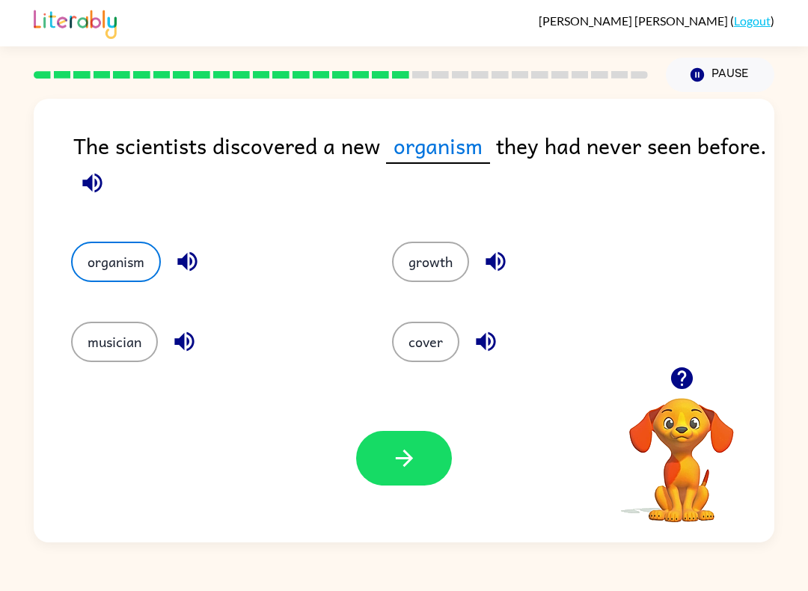
click at [414, 480] on button "button" at bounding box center [404, 458] width 96 height 55
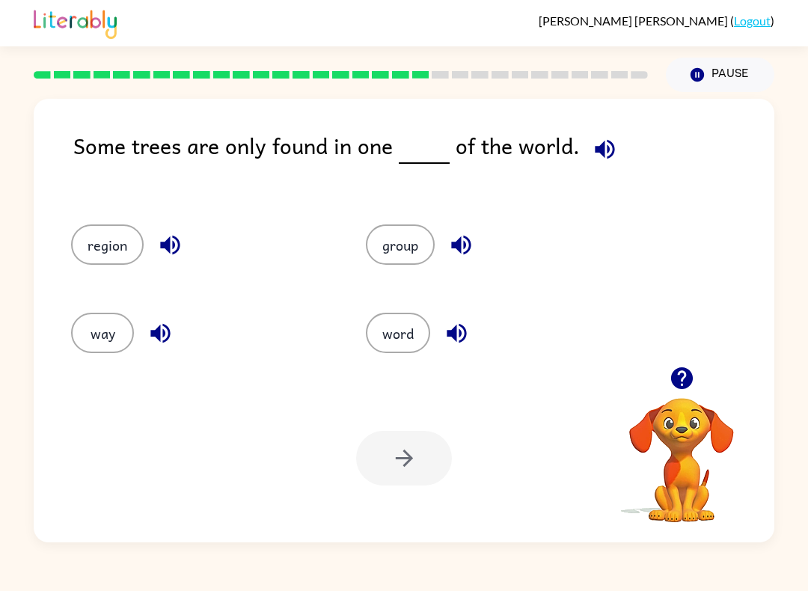
click at [615, 141] on button "button" at bounding box center [605, 149] width 38 height 38
click at [185, 253] on button "button" at bounding box center [170, 245] width 38 height 38
click at [173, 334] on icon "button" at bounding box center [160, 333] width 26 height 26
click at [478, 240] on button "button" at bounding box center [461, 245] width 38 height 38
click at [463, 335] on icon "button" at bounding box center [457, 333] width 26 height 26
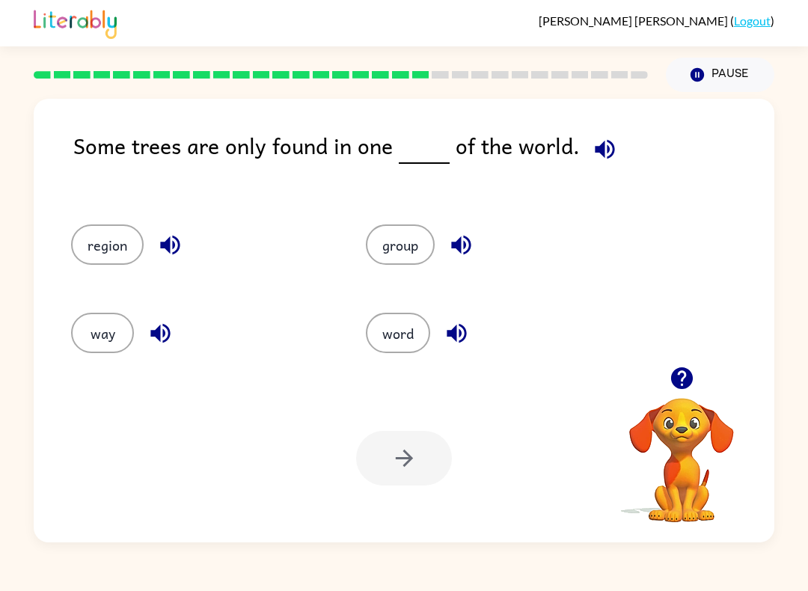
click at [102, 336] on button "way" at bounding box center [102, 333] width 63 height 40
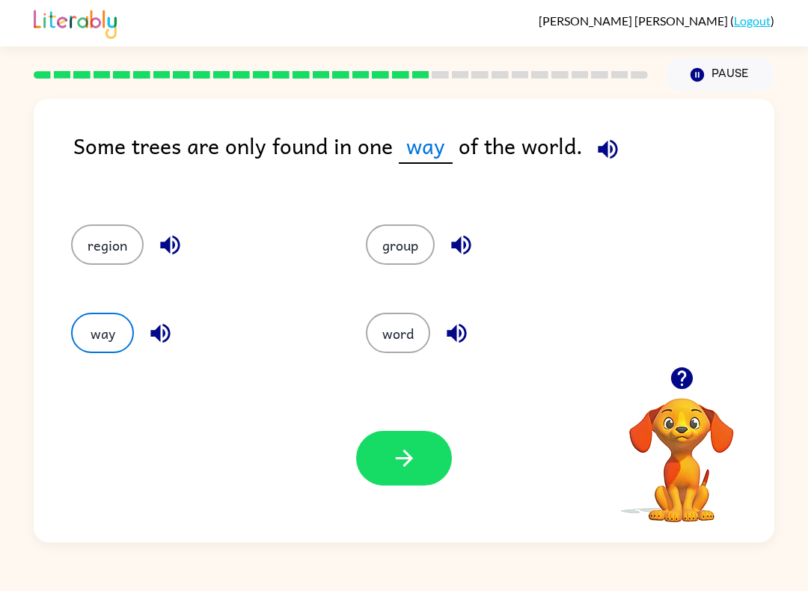
click at [427, 473] on button "button" at bounding box center [404, 458] width 96 height 55
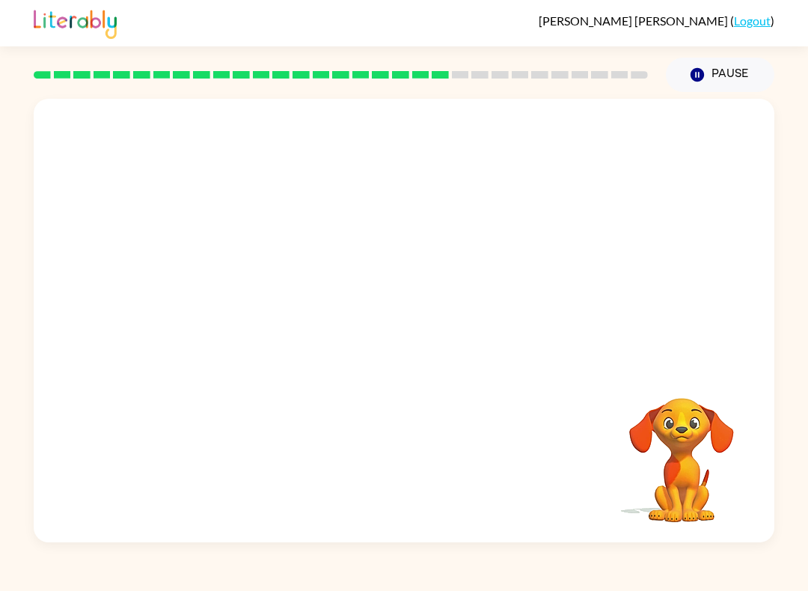
click at [445, 89] on div at bounding box center [341, 75] width 632 height 52
click at [539, 76] on rect at bounding box center [539, 74] width 17 height 7
click at [414, 326] on icon "button" at bounding box center [404, 328] width 26 height 26
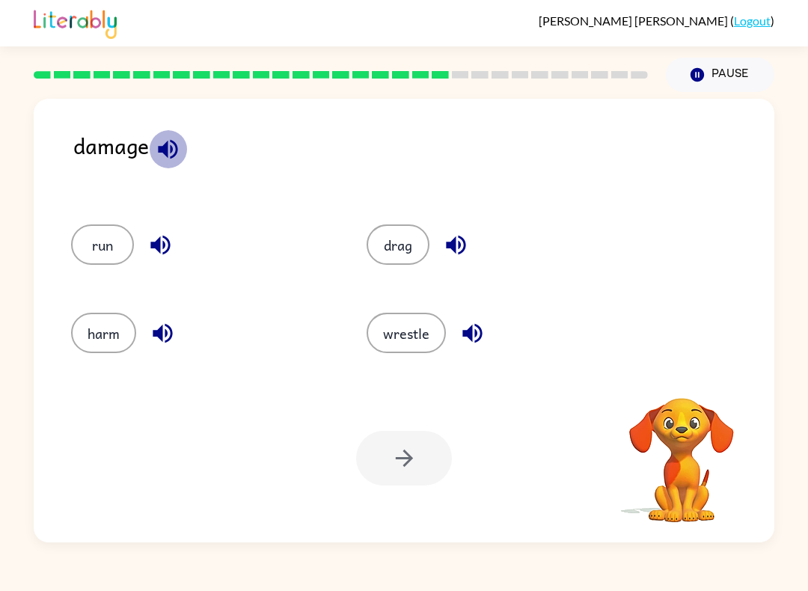
click at [171, 157] on icon "button" at bounding box center [168, 149] width 26 height 26
click at [158, 250] on icon "button" at bounding box center [159, 245] width 19 height 19
click at [180, 331] on button "button" at bounding box center [163, 333] width 38 height 38
click at [462, 236] on icon "button" at bounding box center [456, 245] width 26 height 26
click at [485, 345] on button "button" at bounding box center [472, 333] width 38 height 38
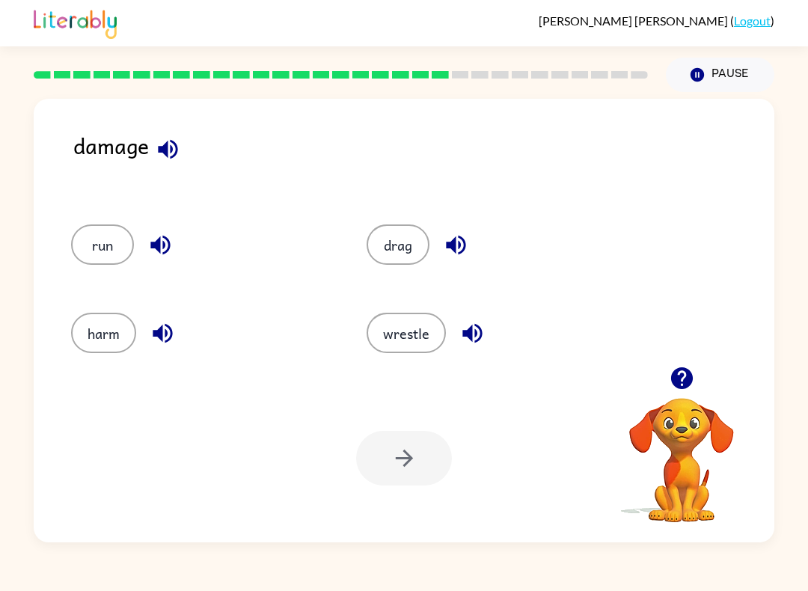
click at [111, 327] on button "harm" at bounding box center [103, 333] width 65 height 40
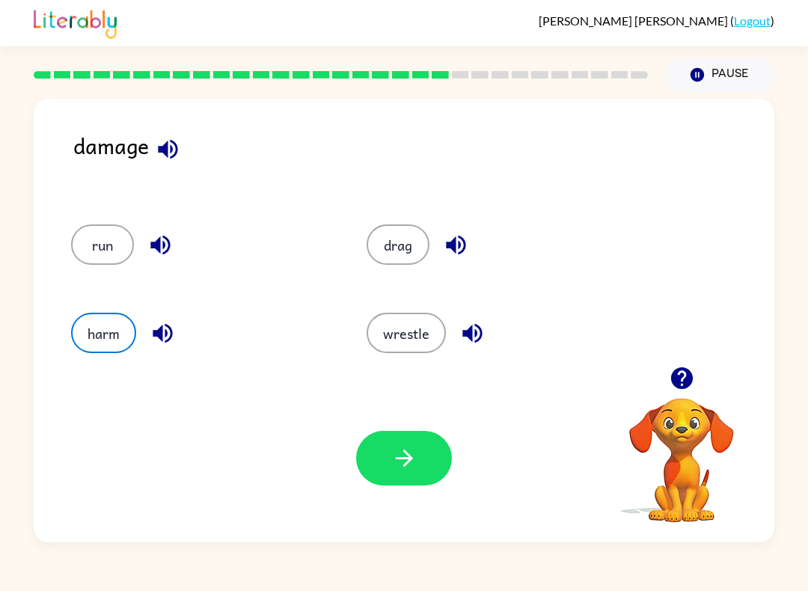
click at [426, 456] on button "button" at bounding box center [404, 458] width 96 height 55
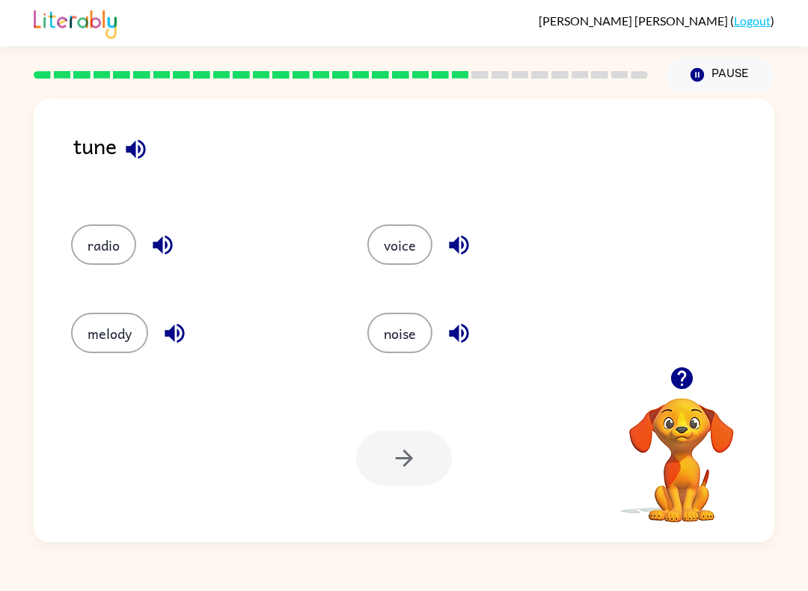
click at [164, 131] on div "tune" at bounding box center [423, 162] width 701 height 66
click at [163, 131] on div "tune" at bounding box center [423, 162] width 701 height 66
click at [149, 156] on icon "button" at bounding box center [136, 149] width 26 height 26
click at [174, 235] on icon "button" at bounding box center [163, 245] width 26 height 26
click at [167, 340] on icon "button" at bounding box center [175, 333] width 26 height 26
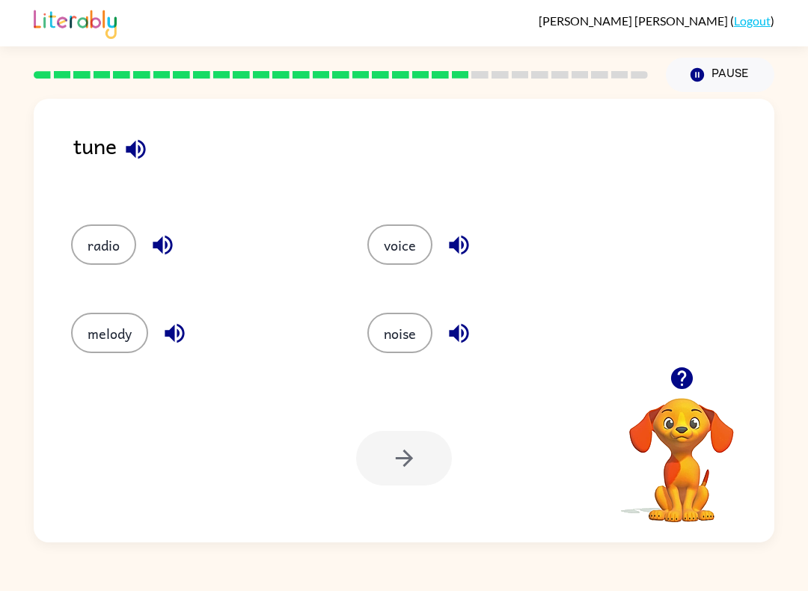
click at [463, 240] on icon "button" at bounding box center [459, 245] width 26 height 26
click at [468, 333] on icon "button" at bounding box center [458, 333] width 19 height 19
click at [414, 244] on button "voice" at bounding box center [399, 244] width 65 height 40
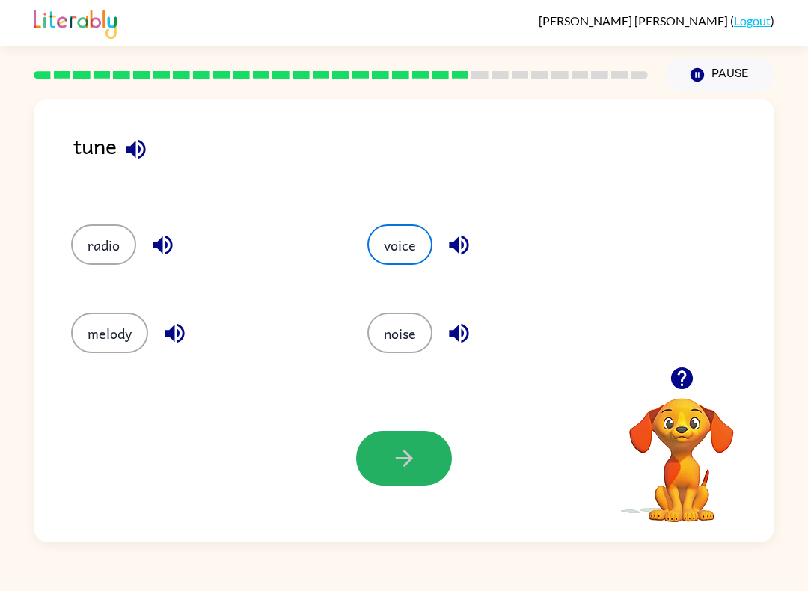
click at [420, 454] on button "button" at bounding box center [404, 458] width 96 height 55
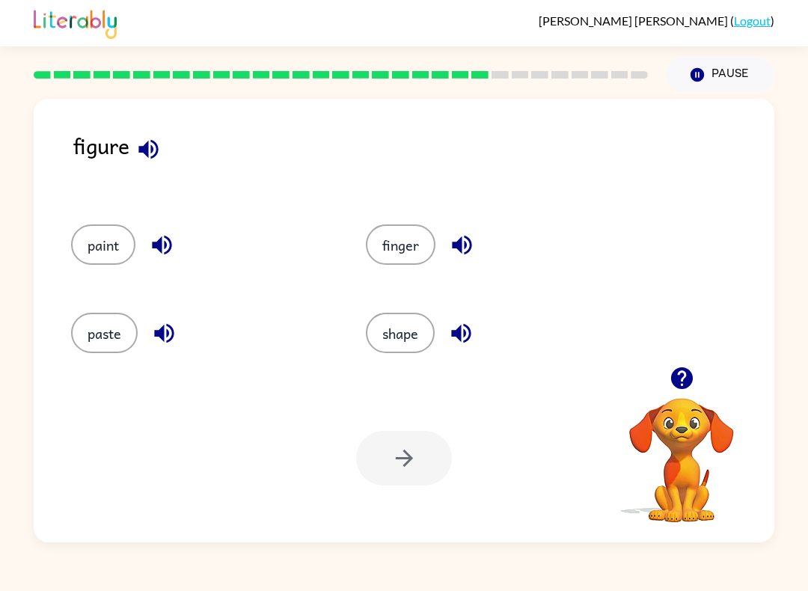
click at [147, 159] on icon "button" at bounding box center [148, 149] width 26 height 26
click at [175, 255] on icon "button" at bounding box center [162, 245] width 26 height 26
click at [171, 334] on icon "button" at bounding box center [164, 333] width 26 height 26
click at [459, 237] on icon "button" at bounding box center [462, 245] width 26 height 26
click at [456, 338] on icon "button" at bounding box center [461, 333] width 26 height 26
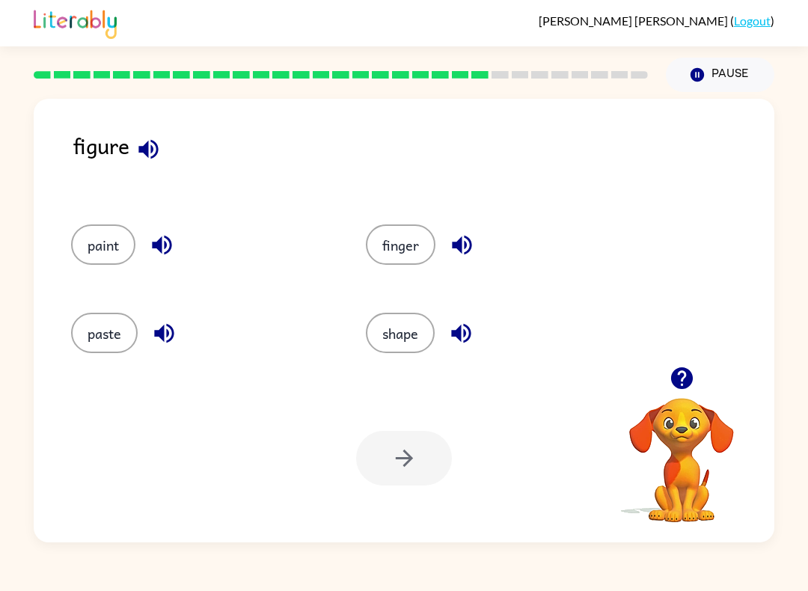
click at [142, 132] on button "button" at bounding box center [148, 149] width 38 height 38
click at [393, 341] on button "shape" at bounding box center [400, 333] width 69 height 40
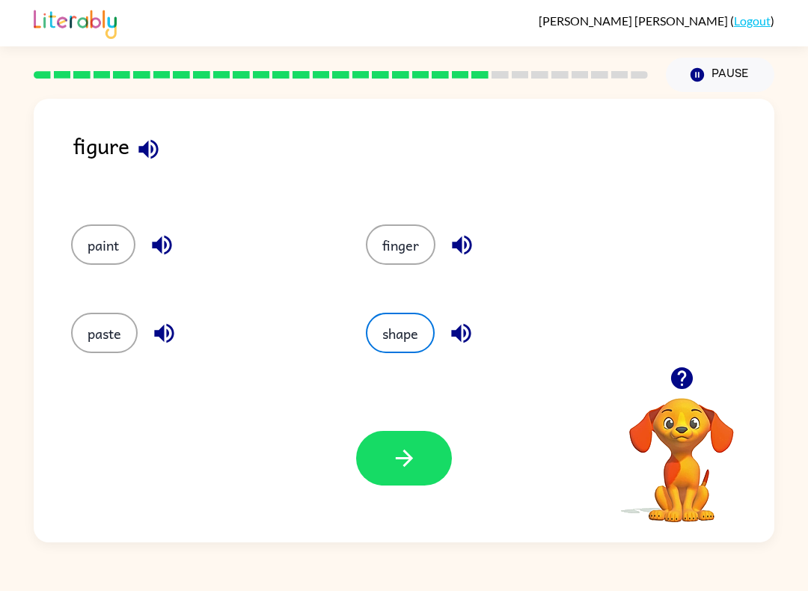
click at [413, 458] on icon "button" at bounding box center [404, 458] width 26 height 26
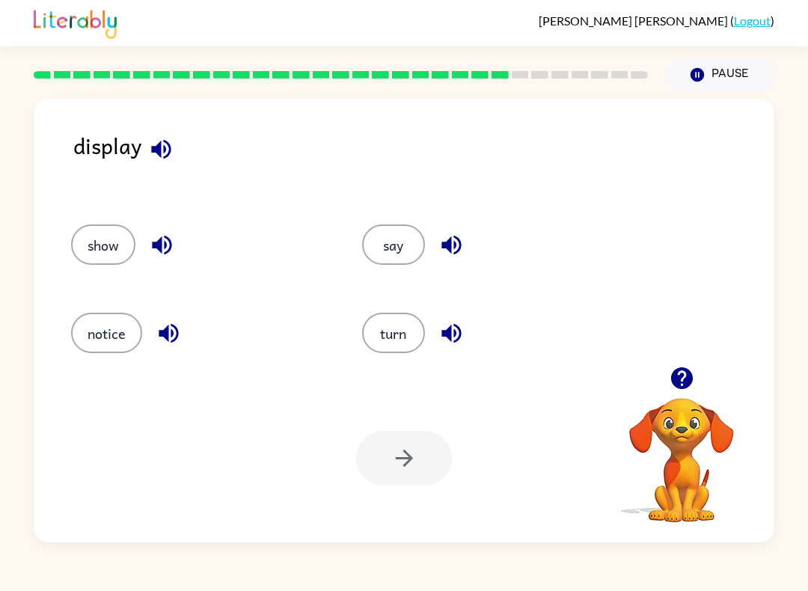
click at [530, 72] on div at bounding box center [341, 74] width 614 height 7
click at [522, 67] on div at bounding box center [341, 75] width 632 height 52
click at [171, 157] on icon "button" at bounding box center [161, 149] width 26 height 26
click at [168, 257] on icon "button" at bounding box center [162, 245] width 26 height 26
click at [177, 325] on icon "button" at bounding box center [169, 333] width 26 height 26
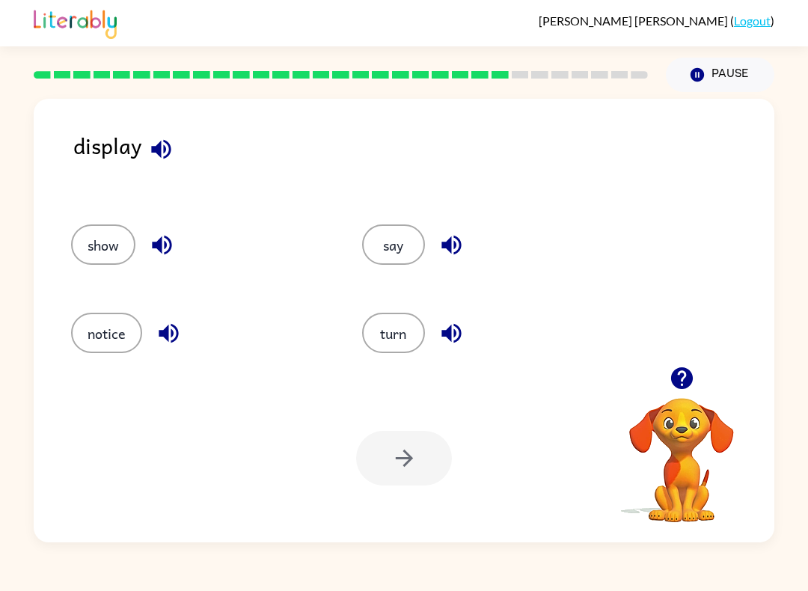
click at [463, 239] on icon "button" at bounding box center [451, 245] width 26 height 26
click at [459, 330] on icon "button" at bounding box center [450, 333] width 19 height 19
click at [115, 254] on button "show" at bounding box center [103, 244] width 64 height 40
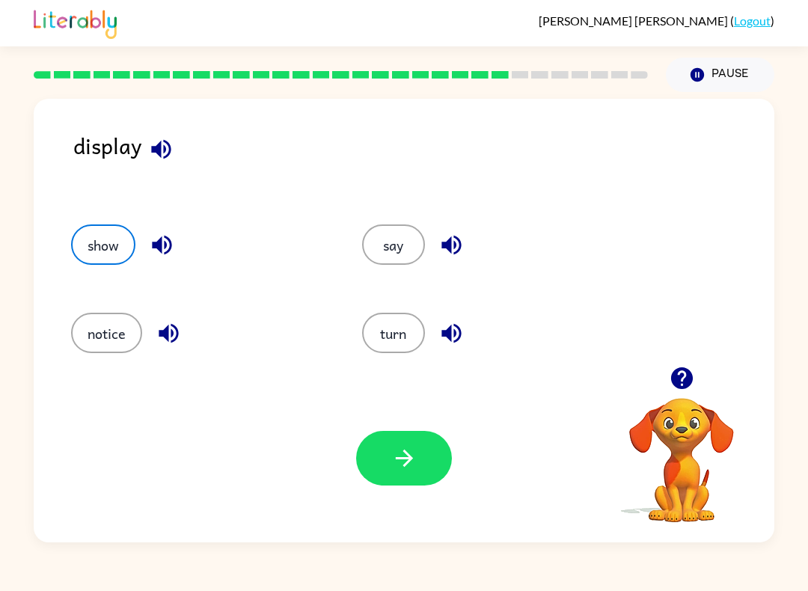
click at [411, 463] on icon "button" at bounding box center [404, 458] width 26 height 26
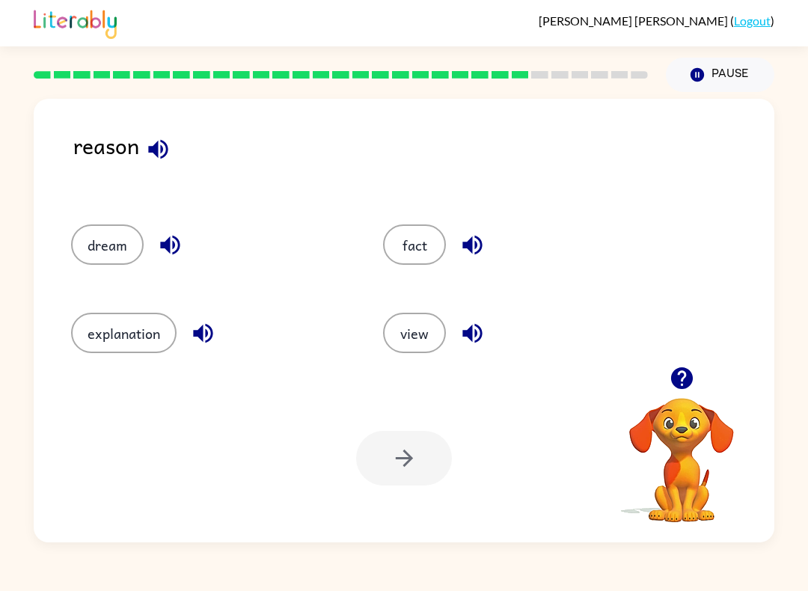
click at [144, 150] on button "button" at bounding box center [158, 149] width 38 height 38
click at [472, 247] on icon "button" at bounding box center [471, 245] width 19 height 19
click at [457, 341] on button "button" at bounding box center [472, 333] width 38 height 38
click at [195, 226] on div "dream" at bounding box center [210, 244] width 278 height 40
click at [185, 243] on button "button" at bounding box center [170, 245] width 38 height 38
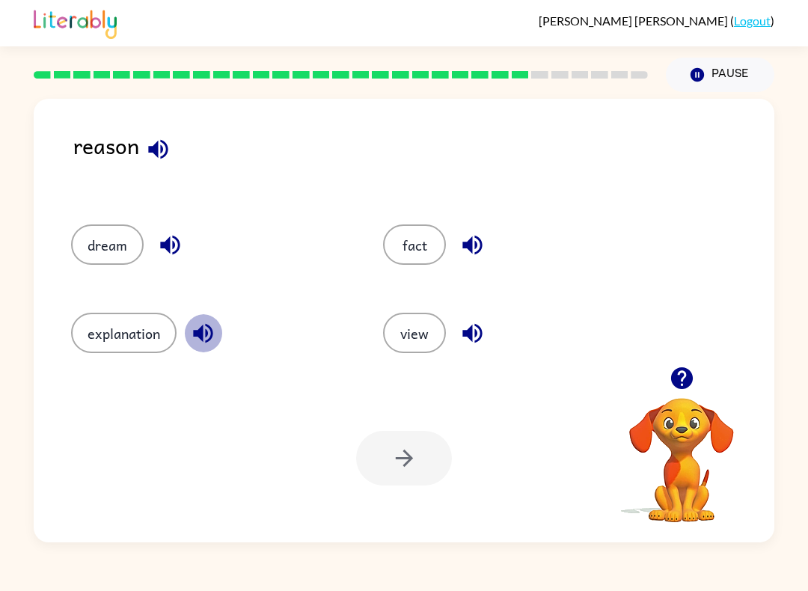
click at [212, 327] on icon "button" at bounding box center [203, 333] width 26 height 26
click at [150, 125] on div "reason dream fact explanation view Your browser must support playing .mp4 files…" at bounding box center [404, 321] width 741 height 444
click at [156, 152] on icon "button" at bounding box center [157, 148] width 19 height 19
click at [183, 238] on button "button" at bounding box center [170, 245] width 38 height 38
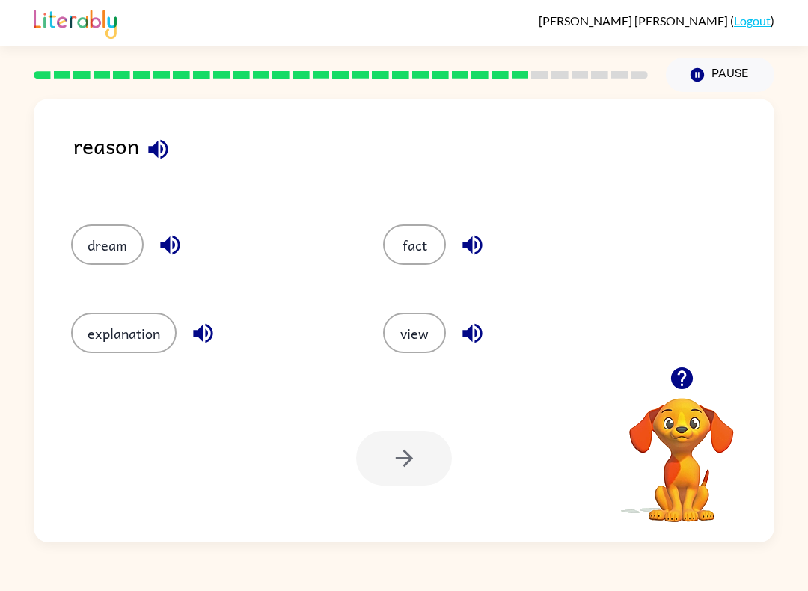
click at [201, 346] on icon "button" at bounding box center [203, 333] width 26 height 26
click at [472, 242] on icon "button" at bounding box center [471, 245] width 19 height 19
click at [486, 341] on button "button" at bounding box center [472, 333] width 38 height 38
click at [92, 318] on button "explanation" at bounding box center [123, 333] width 105 height 40
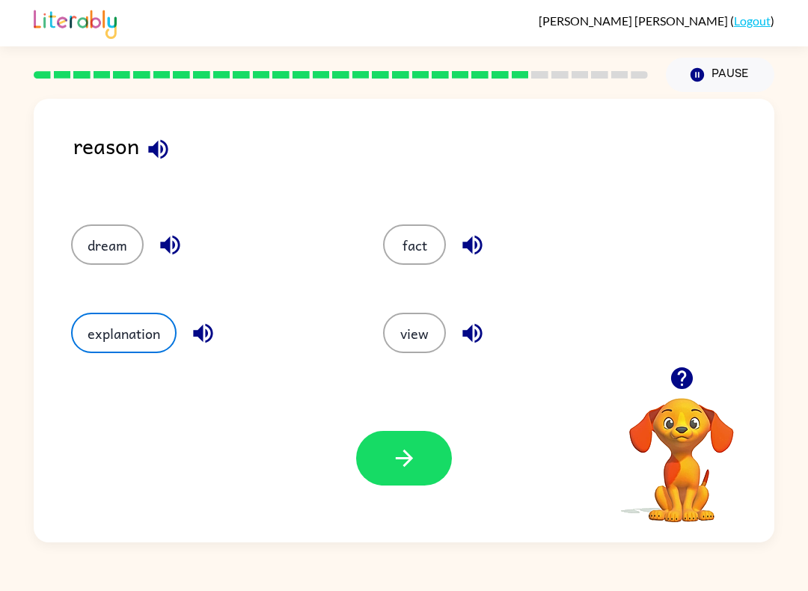
click at [391, 456] on icon "button" at bounding box center [404, 458] width 26 height 26
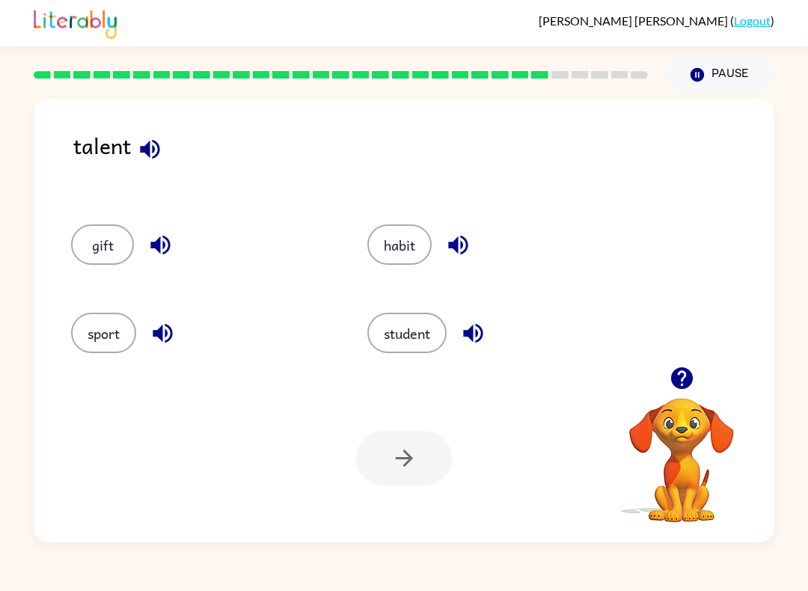
click at [156, 141] on icon "button" at bounding box center [150, 149] width 26 height 26
click at [165, 239] on icon "button" at bounding box center [159, 245] width 19 height 19
click at [168, 331] on icon "button" at bounding box center [162, 333] width 19 height 19
click at [459, 239] on icon "button" at bounding box center [457, 245] width 19 height 19
click at [483, 331] on icon "button" at bounding box center [472, 333] width 19 height 19
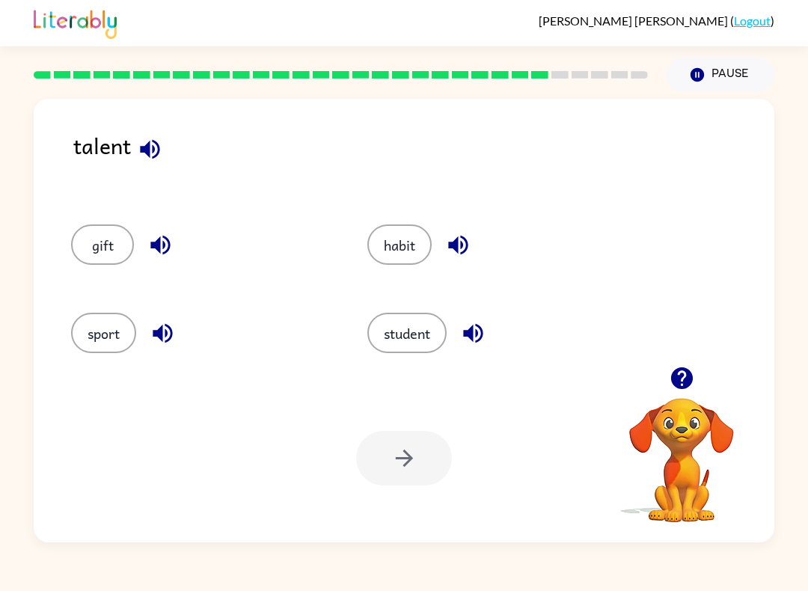
click at [82, 239] on button "gift" at bounding box center [102, 244] width 63 height 40
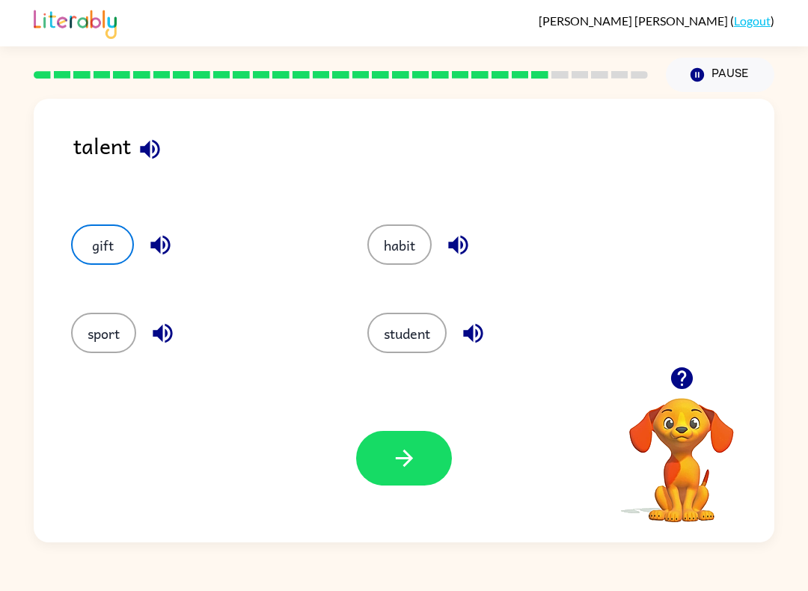
click at [411, 436] on button "button" at bounding box center [404, 458] width 96 height 55
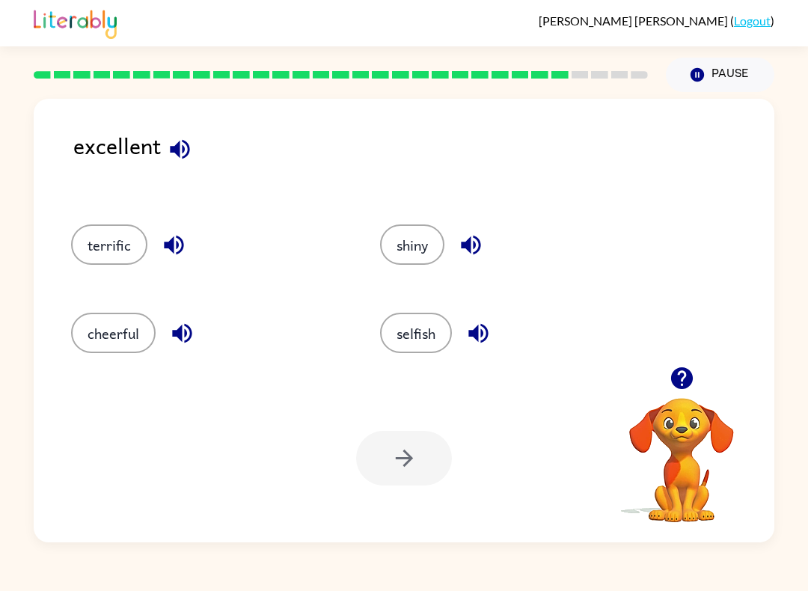
click at [182, 145] on icon "button" at bounding box center [180, 149] width 26 height 26
click at [180, 232] on button "button" at bounding box center [174, 245] width 38 height 38
click at [200, 134] on div "excellent" at bounding box center [423, 162] width 701 height 66
click at [184, 167] on button "button" at bounding box center [180, 149] width 38 height 38
click at [191, 174] on div "excellent" at bounding box center [423, 162] width 701 height 66
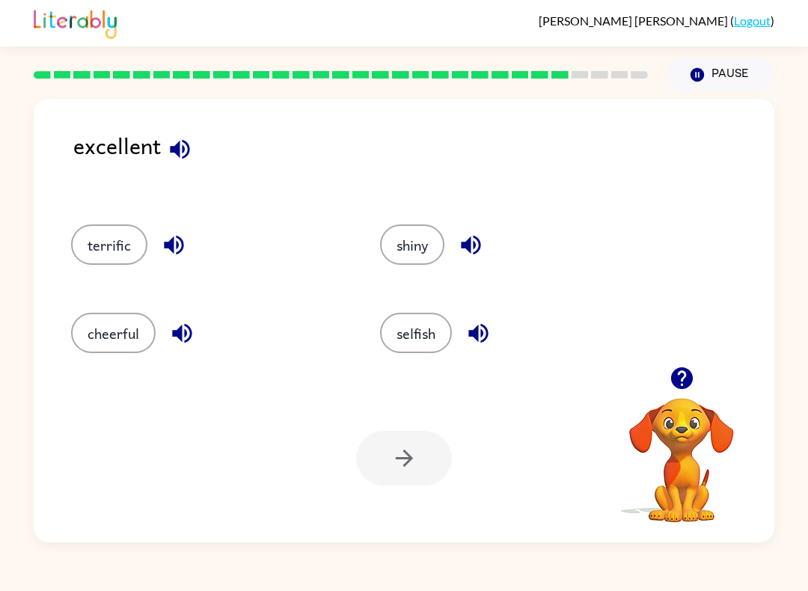
click at [112, 239] on button "terrific" at bounding box center [109, 244] width 76 height 40
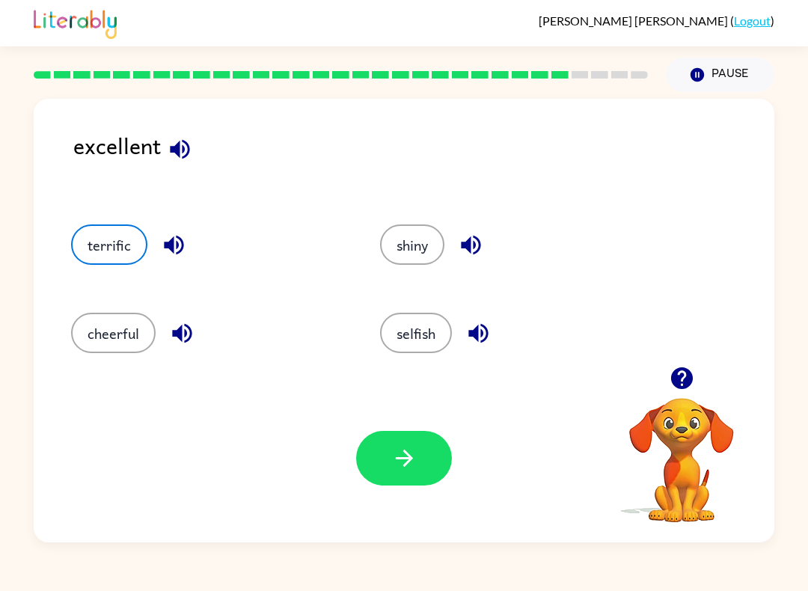
click at [420, 469] on button "button" at bounding box center [404, 458] width 96 height 55
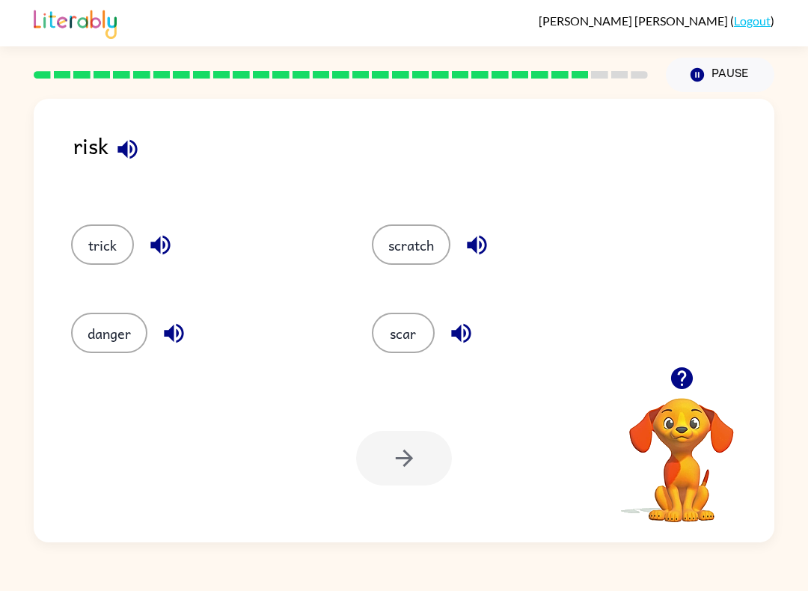
click at [145, 143] on button "button" at bounding box center [127, 149] width 38 height 38
click at [175, 233] on div "trick" at bounding box center [204, 244] width 266 height 40
click at [177, 236] on button "button" at bounding box center [160, 245] width 38 height 38
click at [171, 325] on icon "button" at bounding box center [174, 333] width 26 height 26
click at [484, 236] on icon "button" at bounding box center [477, 245] width 26 height 26
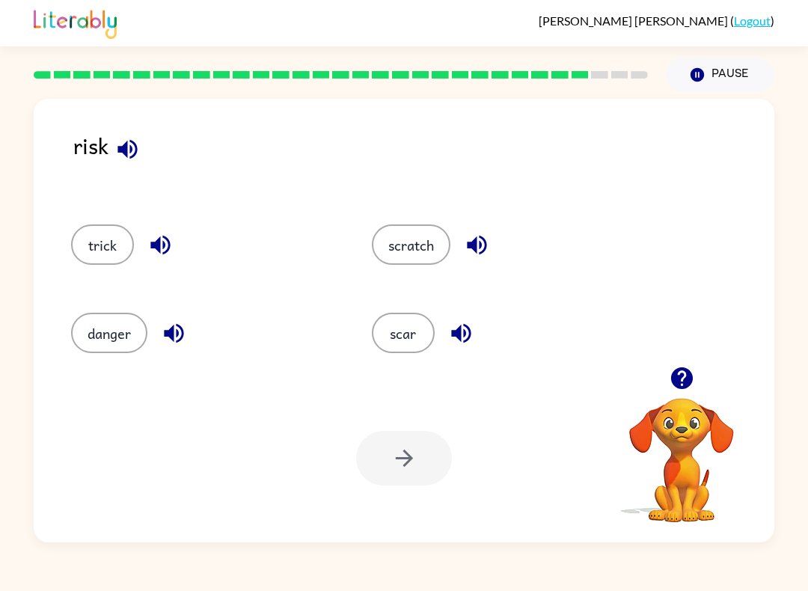
click at [471, 334] on icon "button" at bounding box center [460, 333] width 19 height 19
click at [119, 334] on button "danger" at bounding box center [109, 333] width 76 height 40
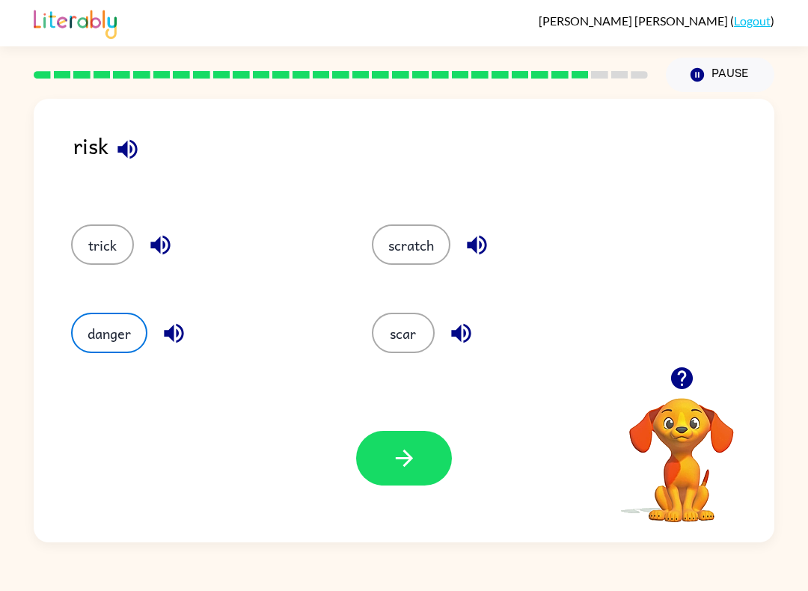
click at [417, 480] on button "button" at bounding box center [404, 458] width 96 height 55
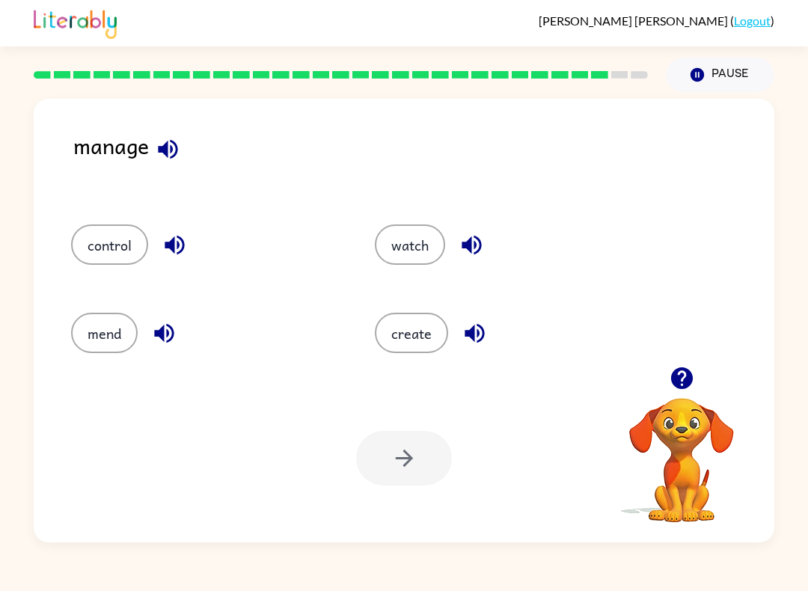
click at [180, 142] on icon "button" at bounding box center [168, 149] width 26 height 26
click at [177, 247] on icon "button" at bounding box center [174, 245] width 19 height 19
click at [168, 325] on icon "button" at bounding box center [164, 333] width 26 height 26
click at [479, 233] on icon "button" at bounding box center [472, 245] width 26 height 26
click at [468, 329] on icon "button" at bounding box center [475, 333] width 26 height 26
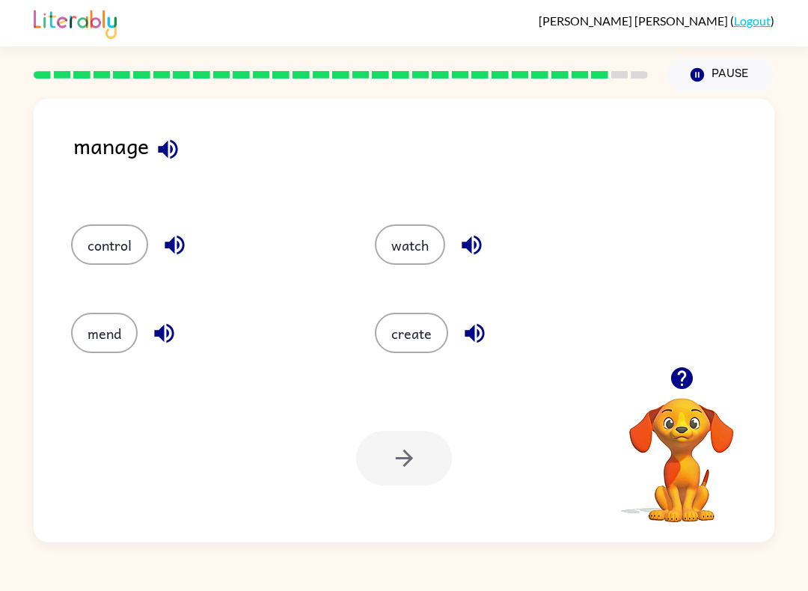
click at [153, 151] on button "button" at bounding box center [168, 149] width 38 height 38
click at [156, 151] on icon "button" at bounding box center [168, 149] width 26 height 26
click at [420, 340] on button "create" at bounding box center [411, 333] width 73 height 40
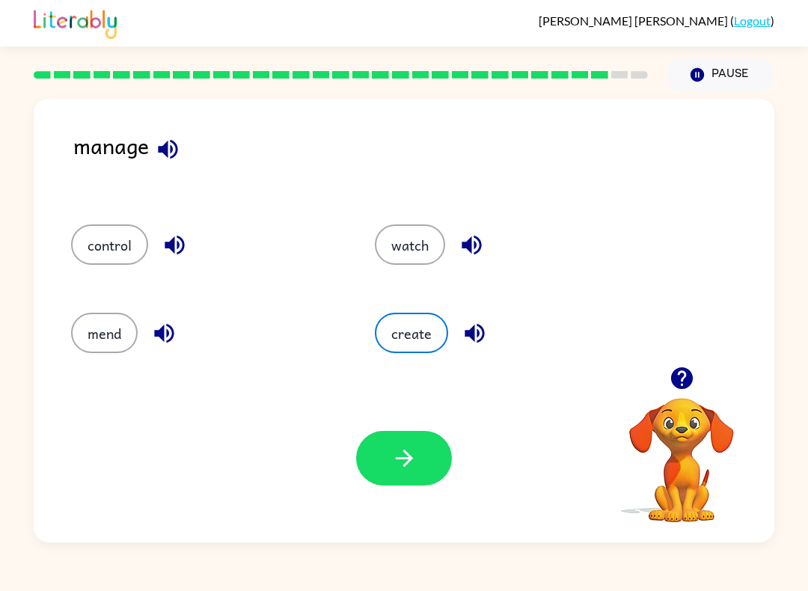
click at [438, 471] on button "button" at bounding box center [404, 458] width 96 height 55
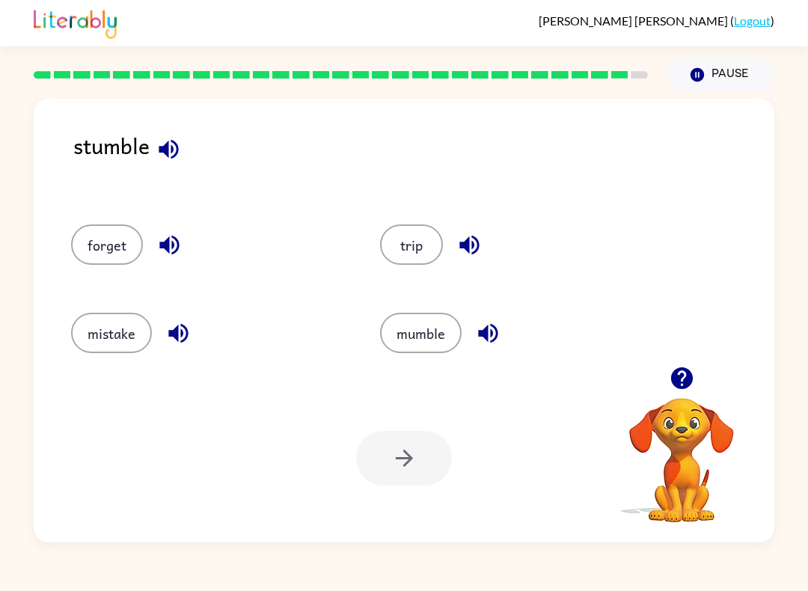
click at [176, 144] on icon "button" at bounding box center [168, 148] width 19 height 19
click at [474, 241] on icon "button" at bounding box center [469, 245] width 26 height 26
click at [487, 315] on button "button" at bounding box center [488, 333] width 38 height 38
click at [493, 343] on icon "button" at bounding box center [488, 333] width 26 height 26
click at [502, 324] on button "button" at bounding box center [488, 333] width 38 height 38
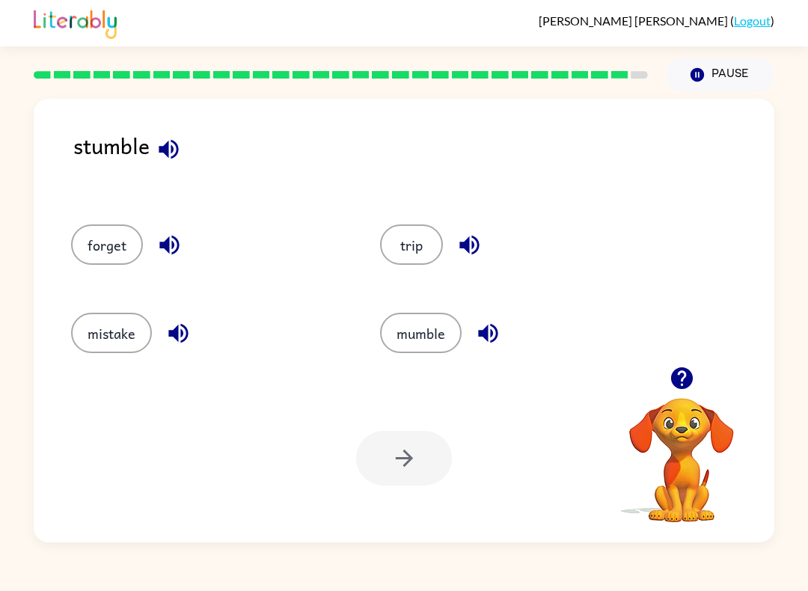
click at [493, 341] on icon "button" at bounding box center [487, 333] width 19 height 19
click at [493, 327] on icon "button" at bounding box center [487, 333] width 19 height 19
click at [497, 332] on icon "button" at bounding box center [488, 333] width 26 height 26
click at [183, 221] on div "forget" at bounding box center [197, 240] width 309 height 88
click at [178, 233] on icon "button" at bounding box center [169, 245] width 26 height 26
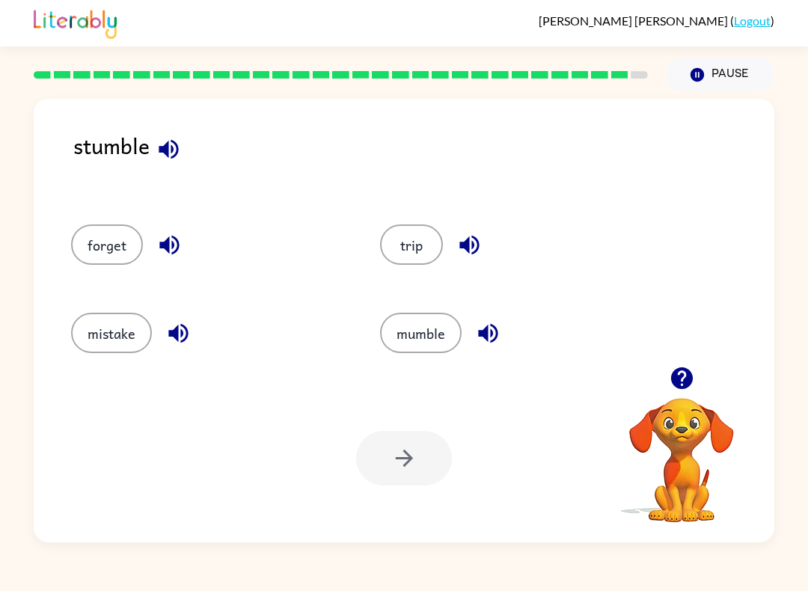
click at [172, 327] on icon "button" at bounding box center [178, 333] width 26 height 26
click at [411, 319] on button "mumble" at bounding box center [421, 333] width 82 height 40
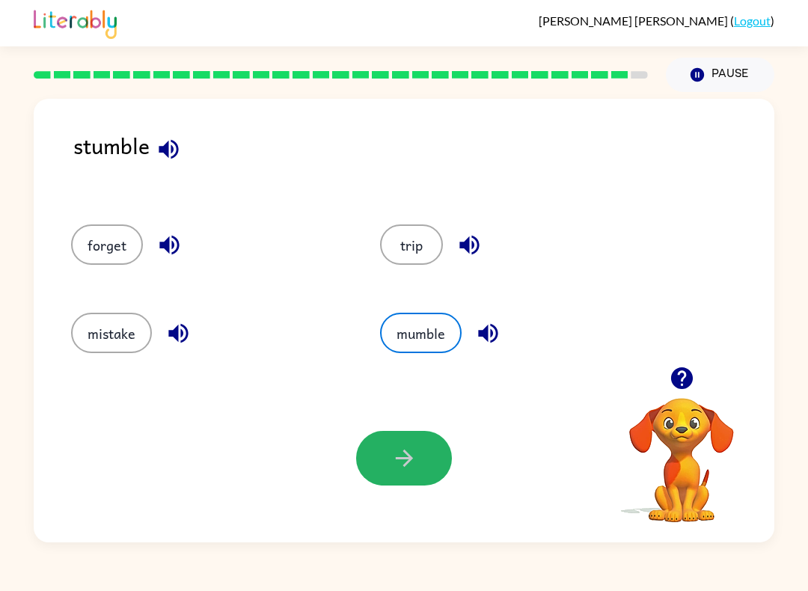
click at [400, 448] on icon "button" at bounding box center [404, 458] width 26 height 26
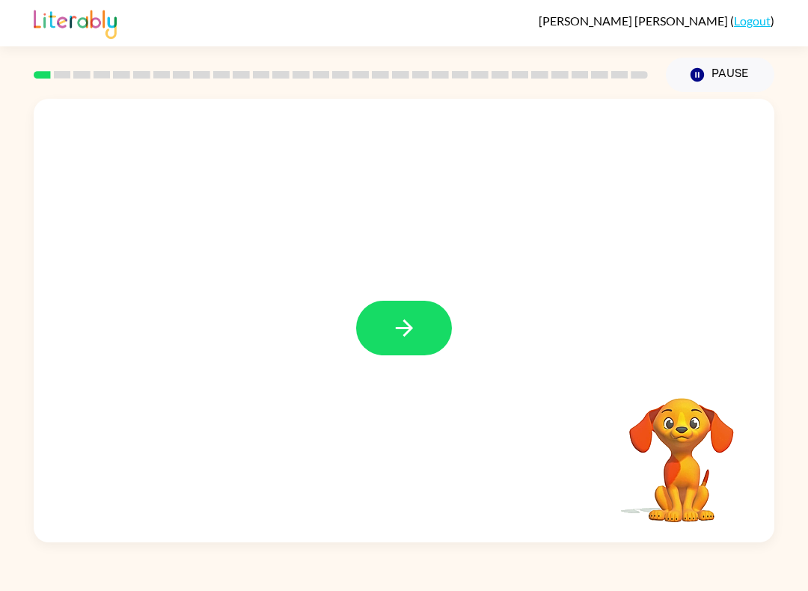
click at [398, 334] on icon "button" at bounding box center [404, 328] width 26 height 26
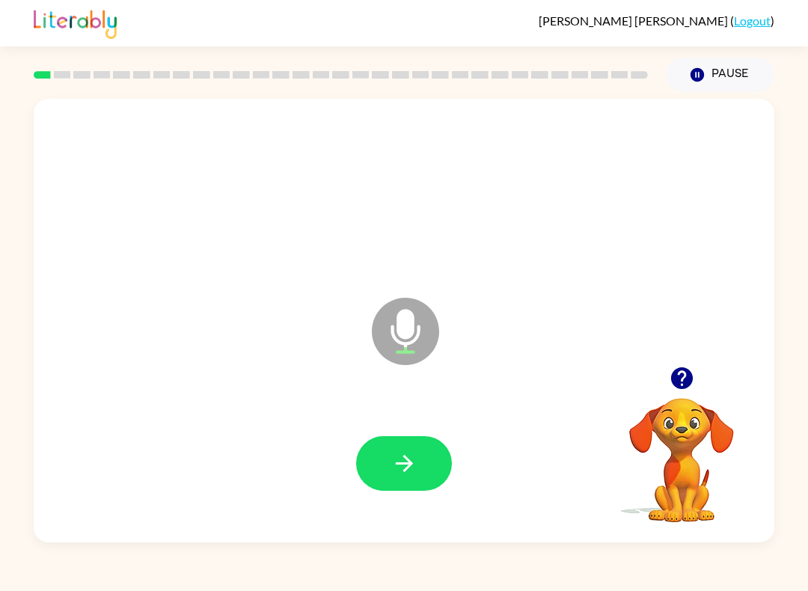
click at [426, 477] on button "button" at bounding box center [404, 463] width 96 height 55
click at [432, 485] on button "button" at bounding box center [404, 463] width 96 height 55
click at [413, 459] on icon "button" at bounding box center [404, 463] width 26 height 26
click at [451, 200] on span "coin" at bounding box center [404, 193] width 140 height 78
click at [690, 369] on icon "button" at bounding box center [682, 378] width 26 height 26
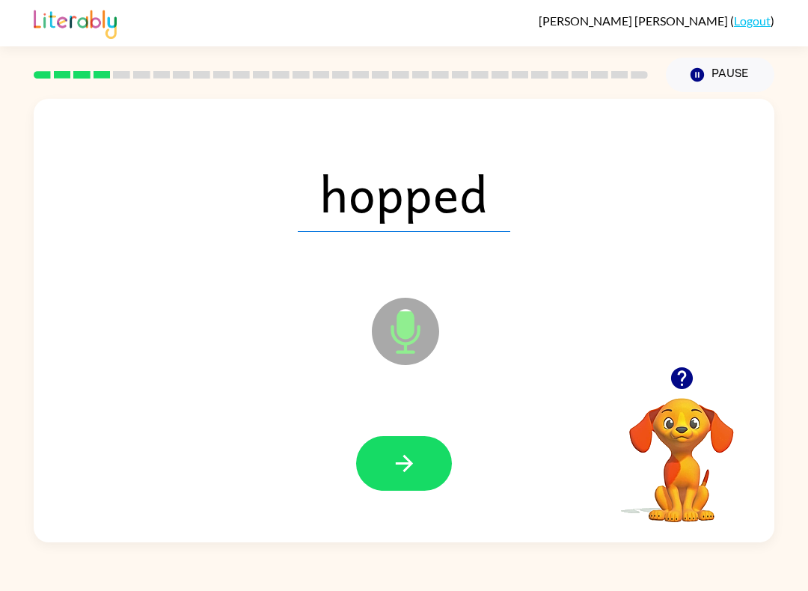
click at [417, 473] on icon "button" at bounding box center [404, 463] width 26 height 26
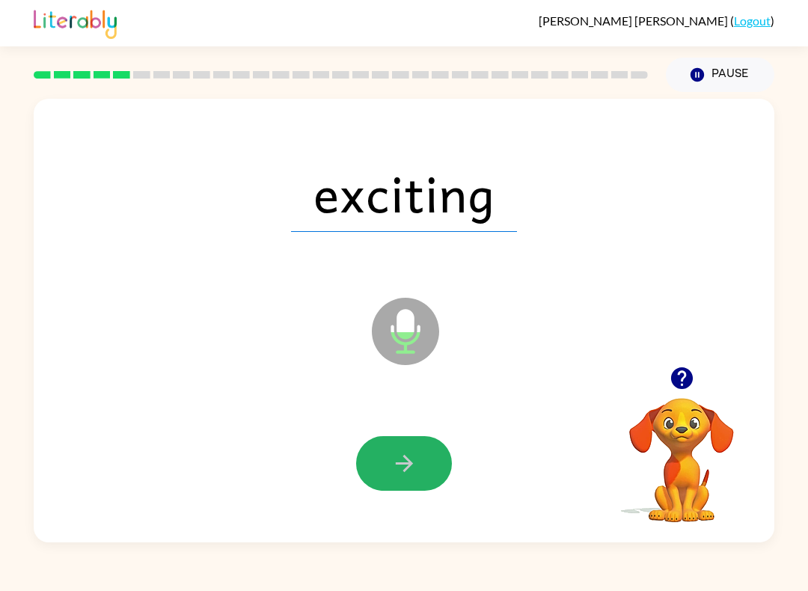
click at [435, 462] on button "button" at bounding box center [404, 463] width 96 height 55
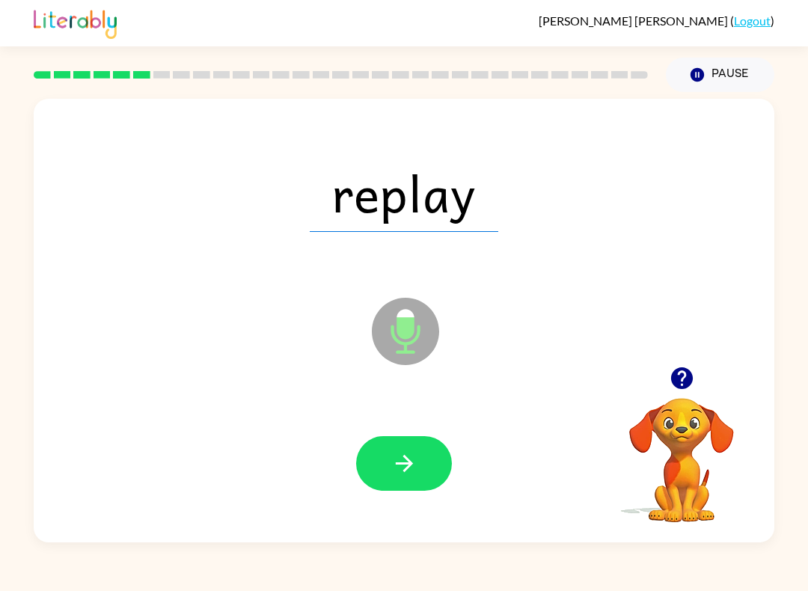
click at [420, 458] on button "button" at bounding box center [404, 463] width 96 height 55
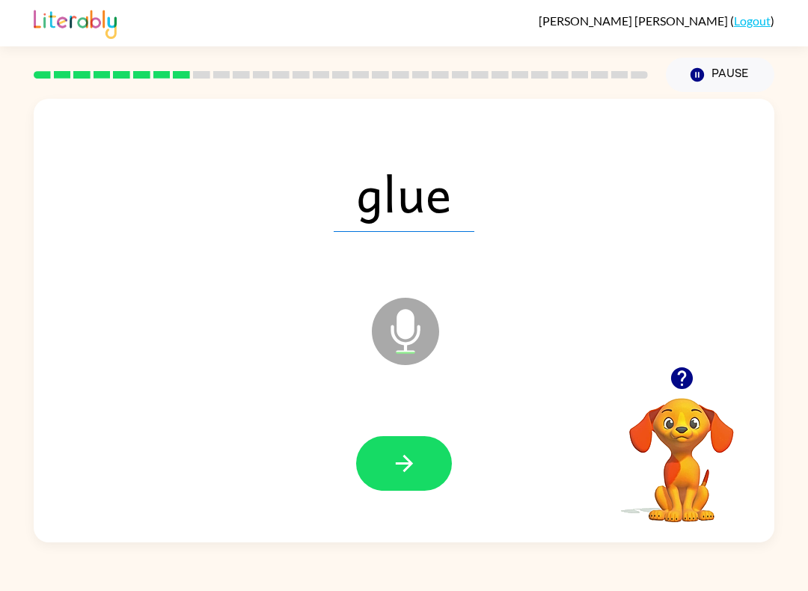
click at [427, 454] on button "button" at bounding box center [404, 463] width 96 height 55
click at [427, 470] on button "button" at bounding box center [404, 463] width 96 height 55
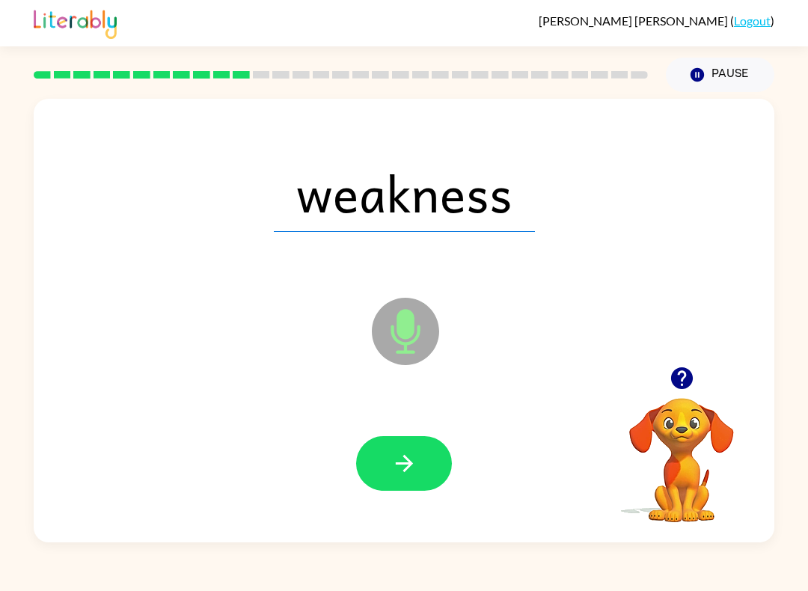
click at [430, 435] on div at bounding box center [404, 463] width 711 height 128
click at [432, 474] on button "button" at bounding box center [404, 463] width 96 height 55
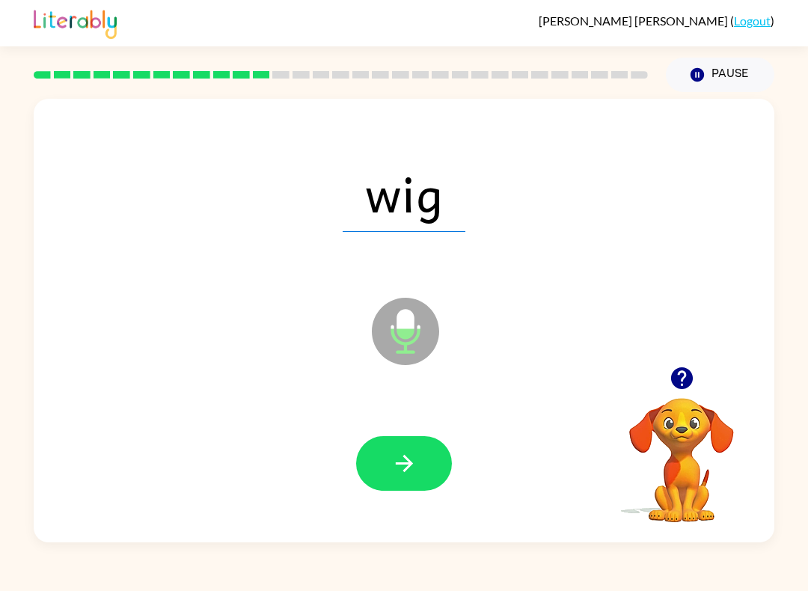
click at [416, 448] on button "button" at bounding box center [404, 463] width 96 height 55
click at [410, 471] on icon "button" at bounding box center [404, 463] width 26 height 26
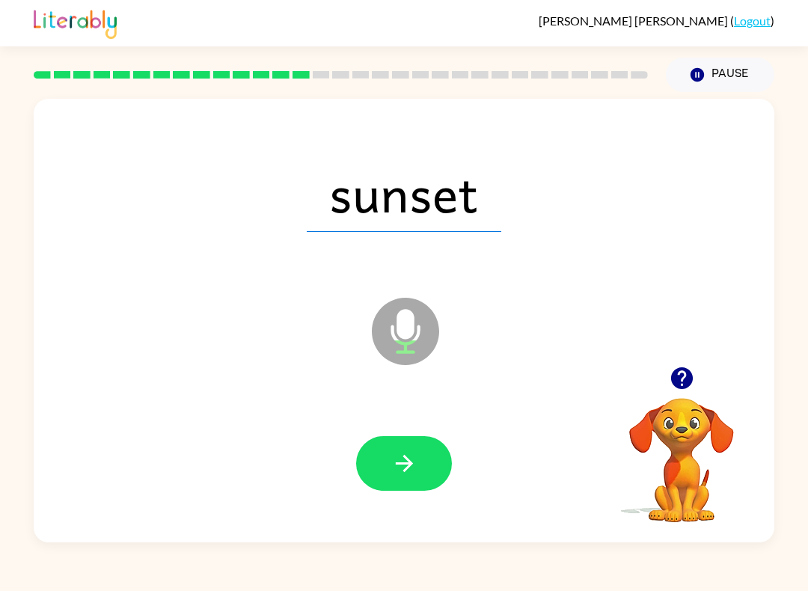
click at [425, 485] on button "button" at bounding box center [404, 463] width 96 height 55
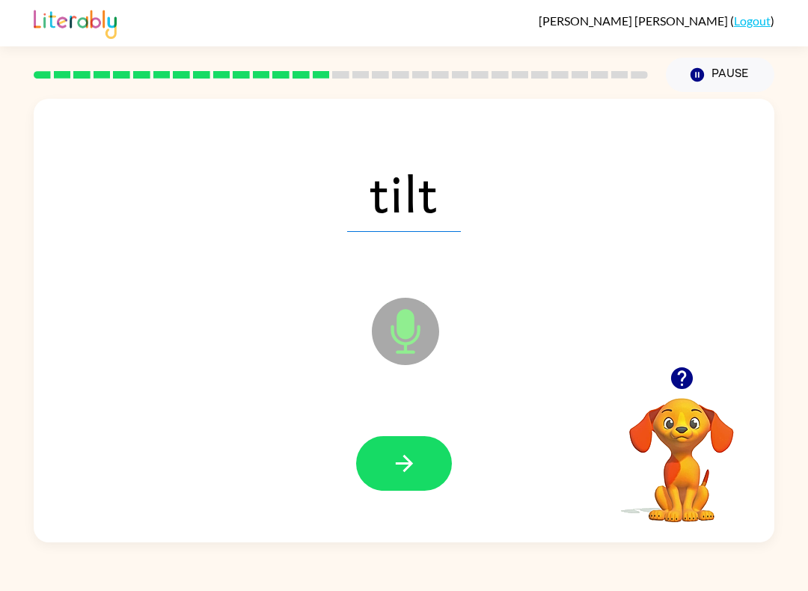
click at [430, 459] on button "button" at bounding box center [404, 463] width 96 height 55
click at [431, 488] on button "button" at bounding box center [404, 463] width 96 height 55
click at [410, 487] on button "button" at bounding box center [404, 463] width 96 height 55
click at [411, 471] on icon "button" at bounding box center [404, 463] width 26 height 26
click at [403, 468] on icon "button" at bounding box center [404, 463] width 26 height 26
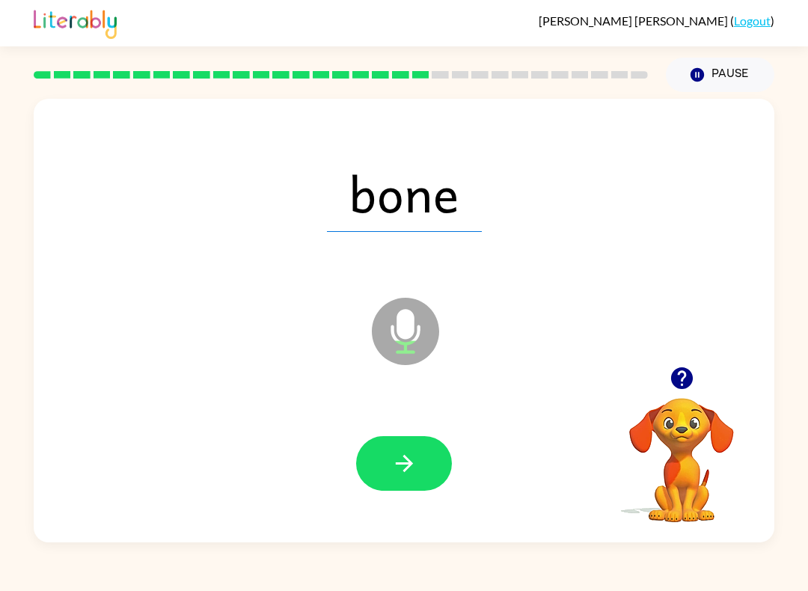
click at [423, 445] on button "button" at bounding box center [404, 463] width 96 height 55
click at [391, 489] on button "button" at bounding box center [404, 463] width 96 height 55
click at [420, 448] on button "button" at bounding box center [404, 463] width 96 height 55
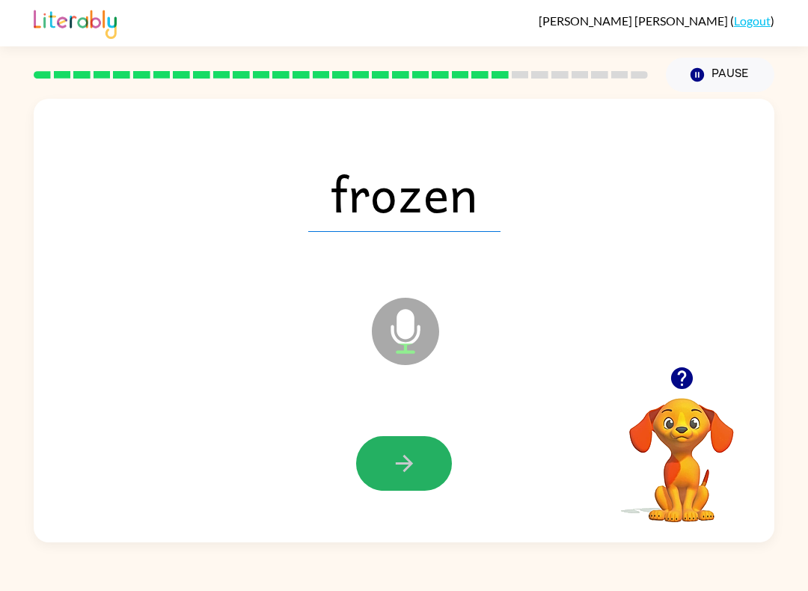
click at [442, 482] on button "button" at bounding box center [404, 463] width 96 height 55
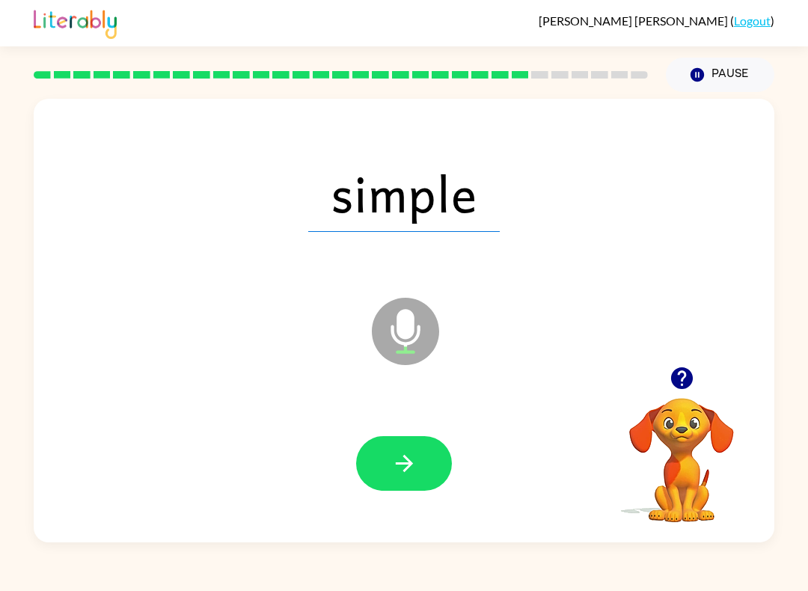
click at [405, 465] on icon "button" at bounding box center [404, 463] width 26 height 26
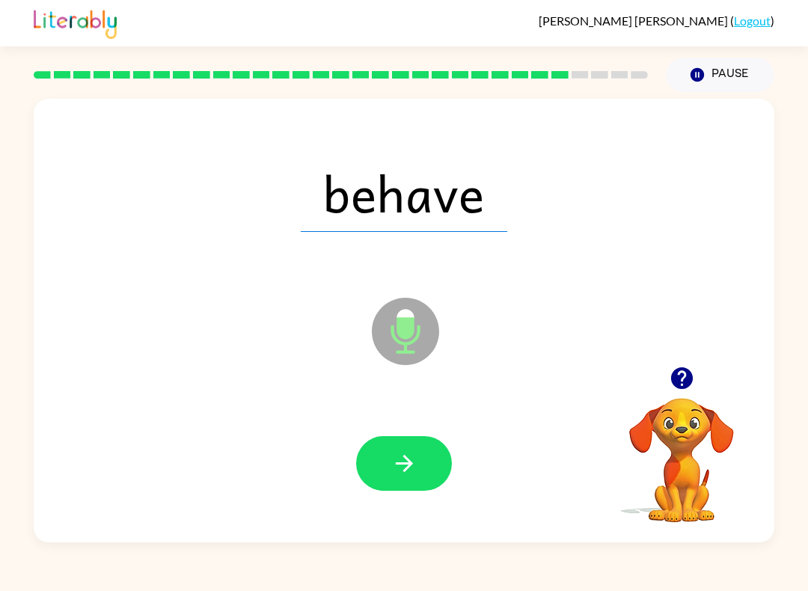
click at [425, 456] on button "button" at bounding box center [404, 463] width 96 height 55
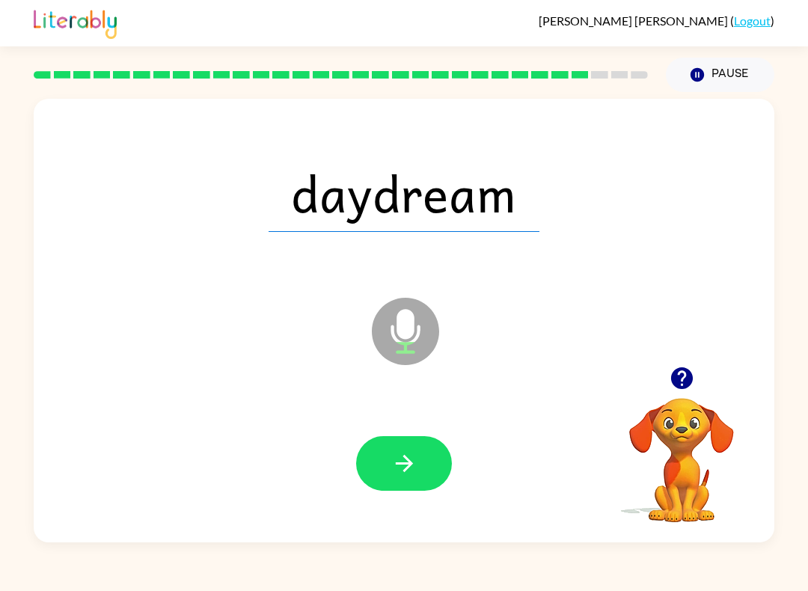
click at [429, 464] on button "button" at bounding box center [404, 463] width 96 height 55
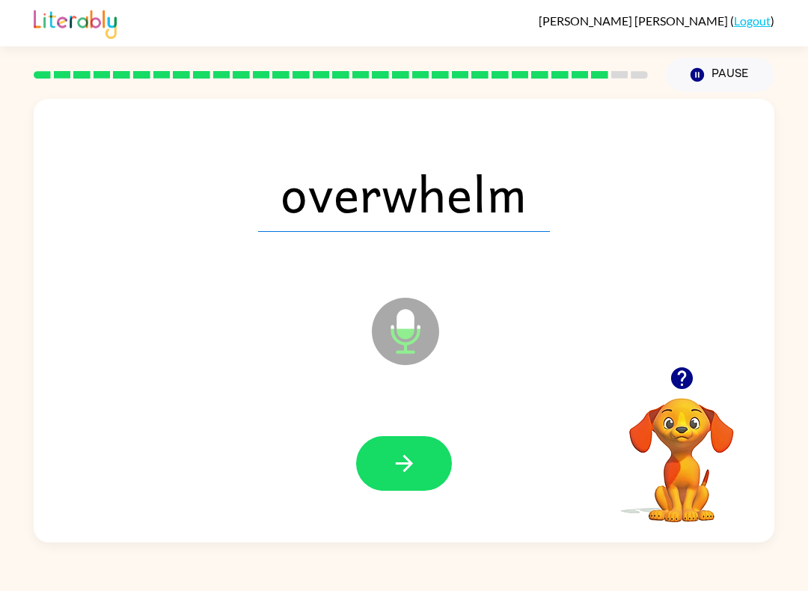
click at [407, 478] on button "button" at bounding box center [404, 463] width 96 height 55
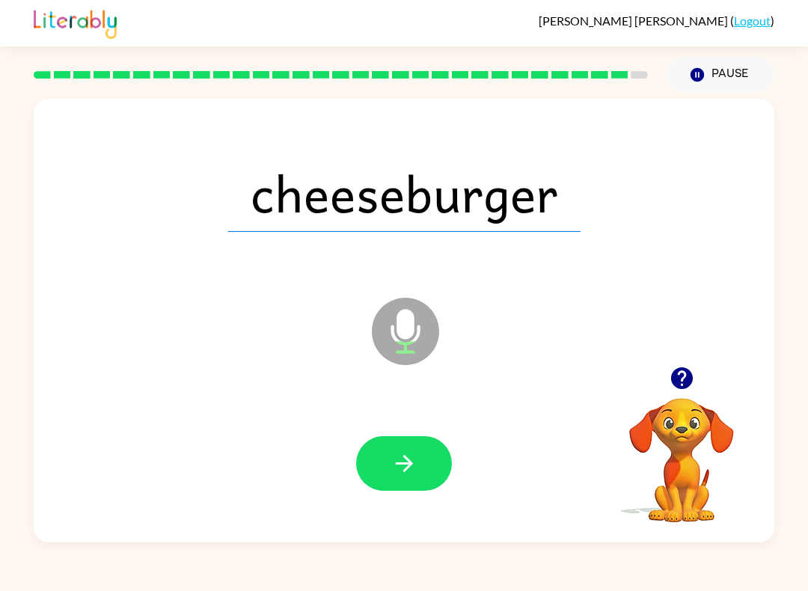
click at [434, 479] on button "button" at bounding box center [404, 463] width 96 height 55
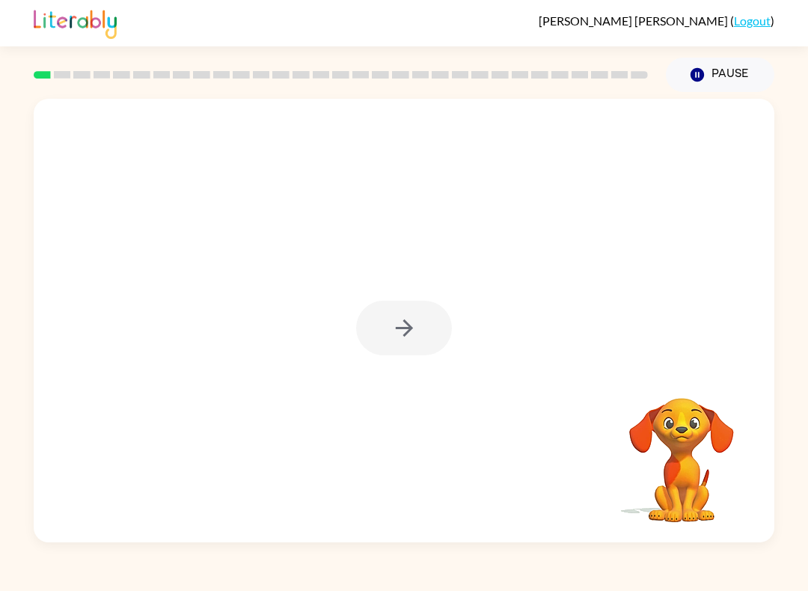
click at [662, 549] on div "[PERSON_NAME] ( Logout ) Pause Pause Your browser must support playing .mp4 fil…" at bounding box center [404, 295] width 808 height 591
click at [423, 339] on button "button" at bounding box center [404, 328] width 96 height 55
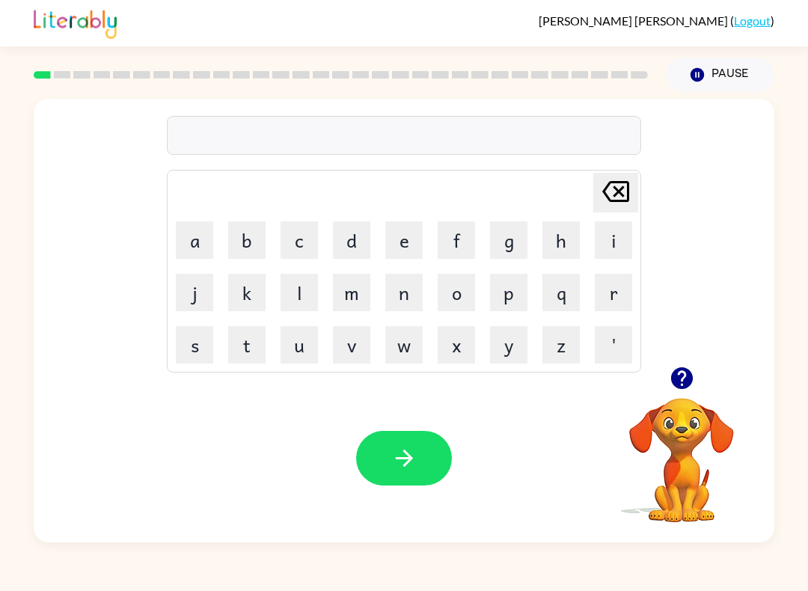
click at [514, 290] on button "p" at bounding box center [508, 292] width 37 height 37
click at [198, 251] on button "a" at bounding box center [194, 239] width 37 height 37
click at [349, 229] on button "d" at bounding box center [351, 239] width 37 height 37
click at [396, 456] on icon "button" at bounding box center [404, 458] width 26 height 26
click at [524, 286] on button "p" at bounding box center [508, 292] width 37 height 37
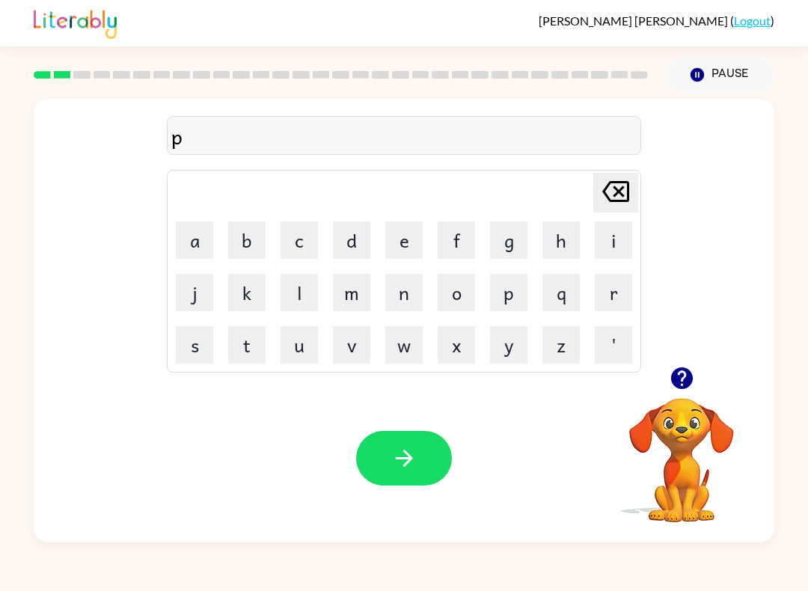
click at [212, 245] on button "a" at bounding box center [194, 239] width 37 height 37
click at [301, 299] on button "l" at bounding box center [299, 292] width 37 height 37
click at [313, 286] on button "l" at bounding box center [299, 292] width 37 height 37
click at [403, 464] on icon "button" at bounding box center [404, 458] width 26 height 26
click at [690, 379] on icon "button" at bounding box center [681, 378] width 22 height 22
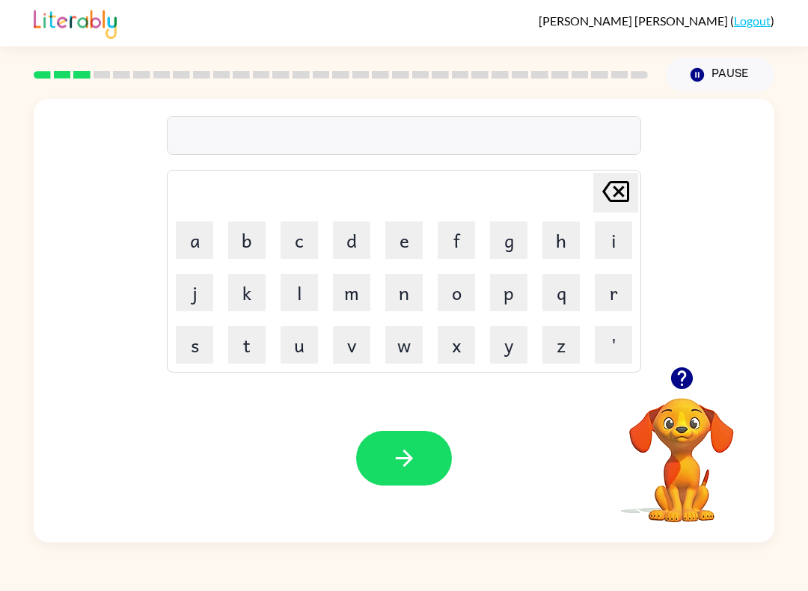
click at [615, 291] on button "r" at bounding box center [613, 292] width 37 height 37
click at [627, 181] on icon "Delete Delete last character input" at bounding box center [616, 192] width 36 height 36
click at [408, 287] on button "n" at bounding box center [403, 292] width 37 height 37
click at [630, 299] on button "r" at bounding box center [613, 292] width 37 height 37
click at [459, 280] on button "o" at bounding box center [456, 292] width 37 height 37
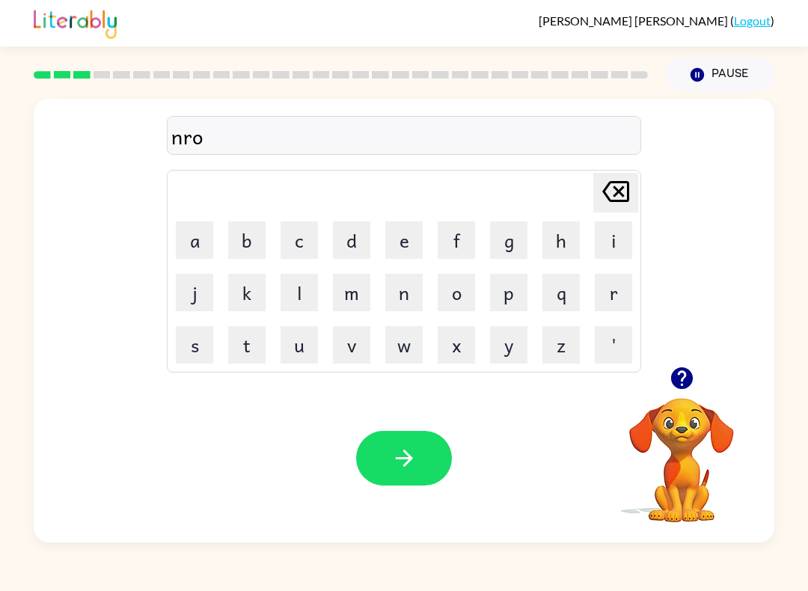
click at [258, 360] on button "t" at bounding box center [246, 344] width 37 height 37
click at [570, 229] on button "h" at bounding box center [560, 239] width 37 height 37
click at [427, 450] on button "button" at bounding box center [404, 458] width 96 height 55
click at [200, 340] on button "s" at bounding box center [194, 344] width 37 height 37
click at [416, 347] on button "w" at bounding box center [403, 344] width 37 height 37
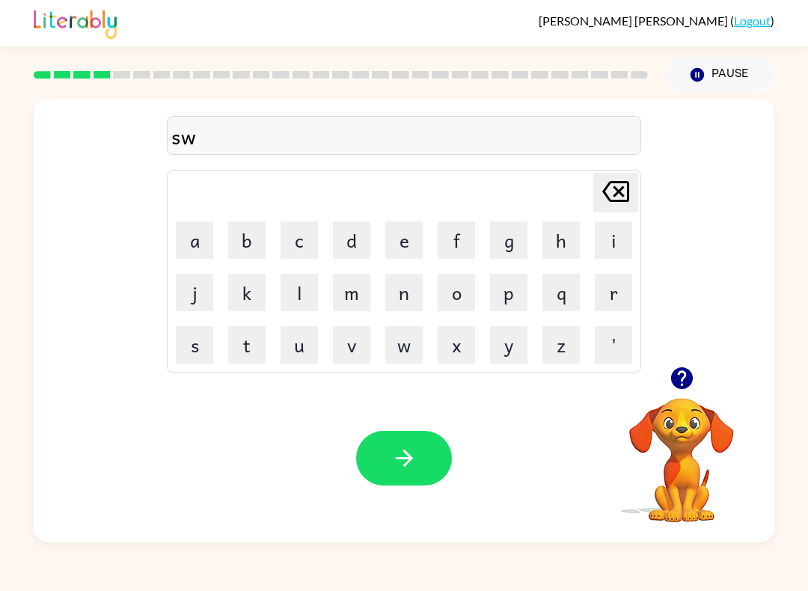
click at [610, 238] on button "i" at bounding box center [613, 239] width 37 height 37
click at [345, 310] on button "m" at bounding box center [351, 292] width 37 height 37
click at [389, 451] on button "button" at bounding box center [404, 458] width 96 height 55
click at [200, 358] on button "s" at bounding box center [194, 344] width 37 height 37
click at [299, 239] on button "c" at bounding box center [299, 239] width 37 height 37
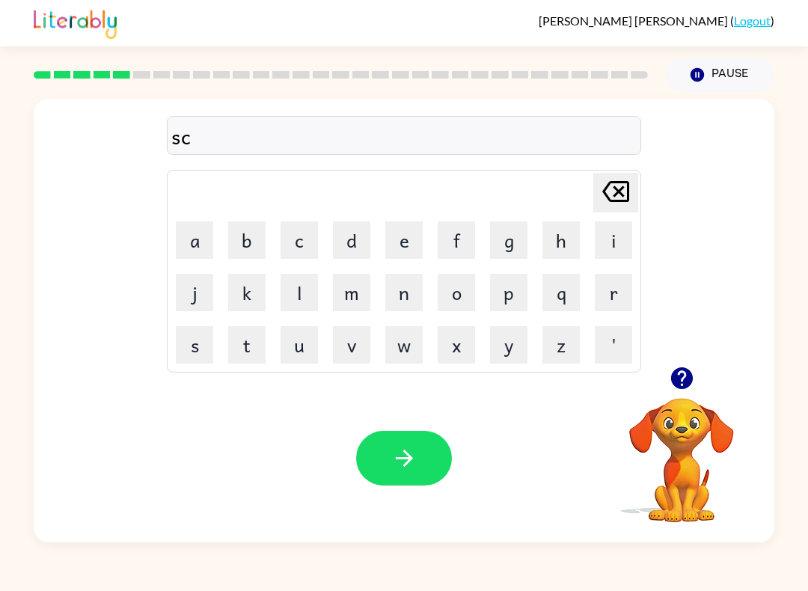
click at [692, 370] on icon "button" at bounding box center [682, 378] width 26 height 26
click at [196, 233] on button "a" at bounding box center [194, 239] width 37 height 37
click at [266, 357] on td "t" at bounding box center [246, 344] width 51 height 51
click at [263, 339] on button "t" at bounding box center [246, 344] width 37 height 37
click at [268, 586] on div "Noah Johnson ( Logout ) Pause Pause scat Delete Delete last character input a b…" at bounding box center [404, 295] width 808 height 591
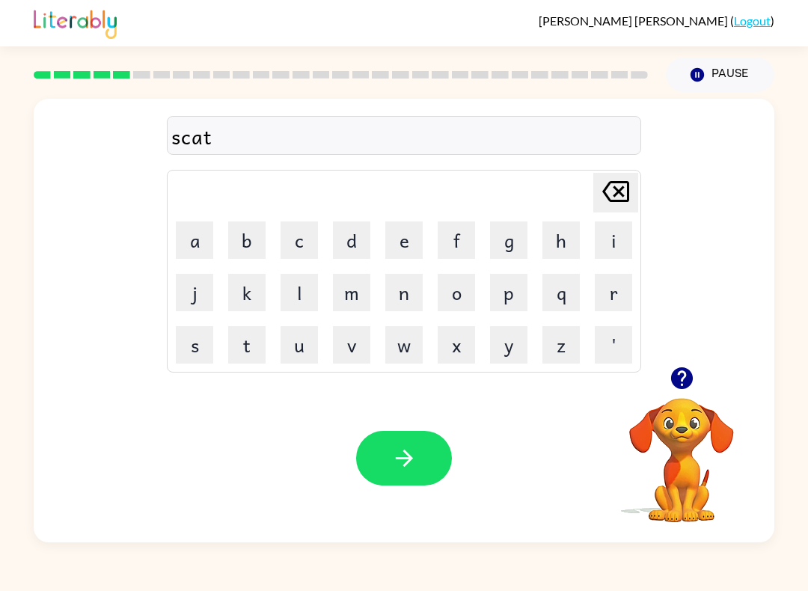
click at [411, 455] on icon "button" at bounding box center [404, 458] width 26 height 26
click at [410, 454] on div at bounding box center [404, 458] width 96 height 55
click at [196, 234] on button "a" at bounding box center [194, 239] width 37 height 37
click at [364, 291] on button "m" at bounding box center [351, 292] width 37 height 37
click at [637, 174] on button "Delete Delete last character input" at bounding box center [615, 193] width 45 height 40
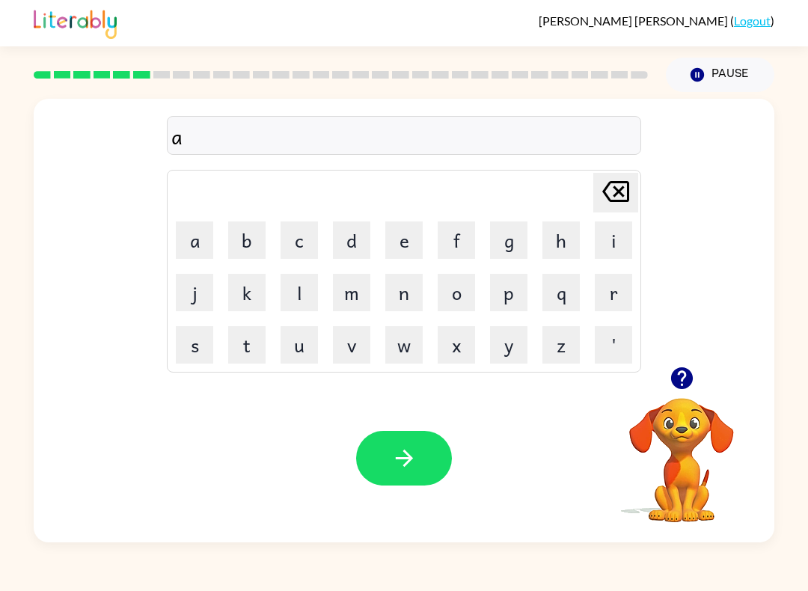
click at [622, 187] on icon "Delete Delete last character input" at bounding box center [616, 192] width 36 height 36
click at [197, 250] on button "a" at bounding box center [194, 239] width 37 height 37
click at [346, 298] on button "m" at bounding box center [351, 292] width 37 height 37
click at [420, 243] on button "e" at bounding box center [403, 239] width 37 height 37
click at [421, 468] on button "button" at bounding box center [404, 458] width 96 height 55
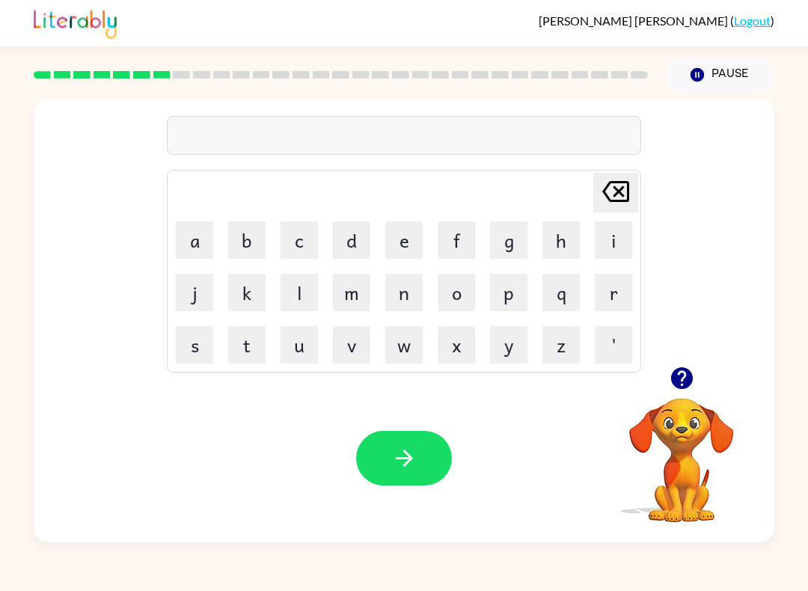
click at [209, 222] on button "a" at bounding box center [194, 239] width 37 height 37
click at [625, 180] on icon "Delete Delete last character input" at bounding box center [616, 192] width 36 height 36
click at [196, 357] on button "s" at bounding box center [194, 344] width 37 height 37
click at [307, 236] on button "c" at bounding box center [299, 239] width 37 height 37
click at [613, 227] on button "i" at bounding box center [613, 239] width 37 height 37
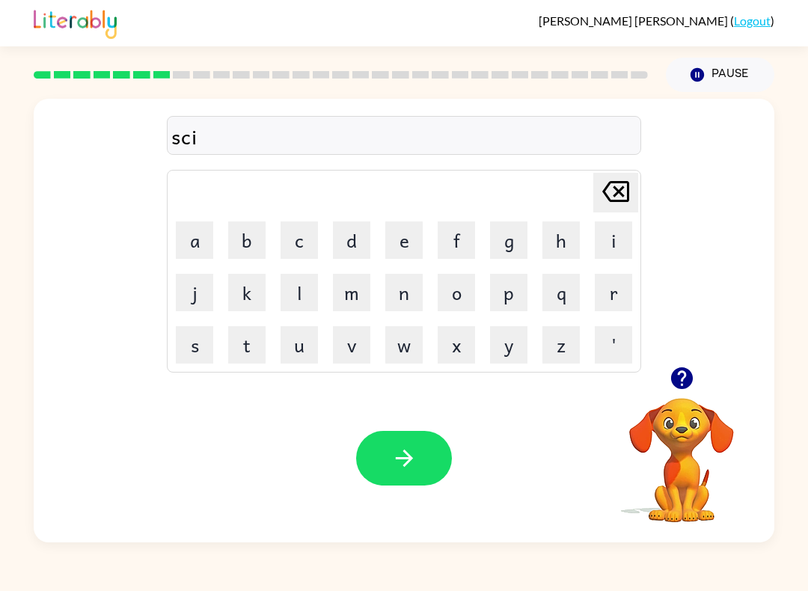
click at [345, 227] on button "d" at bounding box center [351, 239] width 37 height 37
click at [301, 290] on button "l" at bounding box center [299, 292] width 37 height 37
click at [408, 502] on div "Your browser must support playing .mp4 files to use Literably. Please try using…" at bounding box center [404, 458] width 741 height 168
click at [414, 451] on icon "button" at bounding box center [404, 458] width 26 height 26
click at [518, 239] on button "g" at bounding box center [508, 239] width 37 height 37
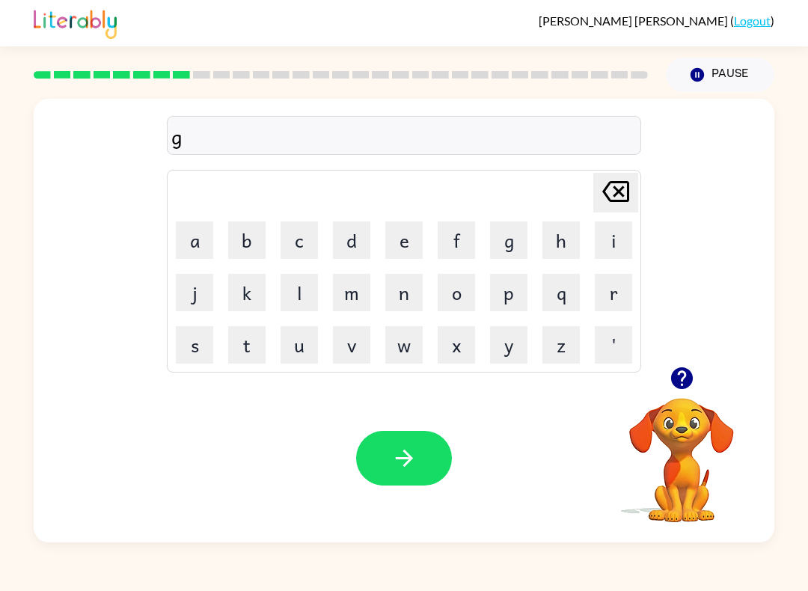
click at [622, 298] on button "r" at bounding box center [613, 292] width 37 height 37
click at [200, 241] on button "a" at bounding box center [194, 239] width 37 height 37
click at [458, 231] on button "f" at bounding box center [456, 239] width 37 height 37
click at [248, 341] on button "t" at bounding box center [246, 344] width 37 height 37
click at [408, 449] on icon "button" at bounding box center [404, 458] width 26 height 26
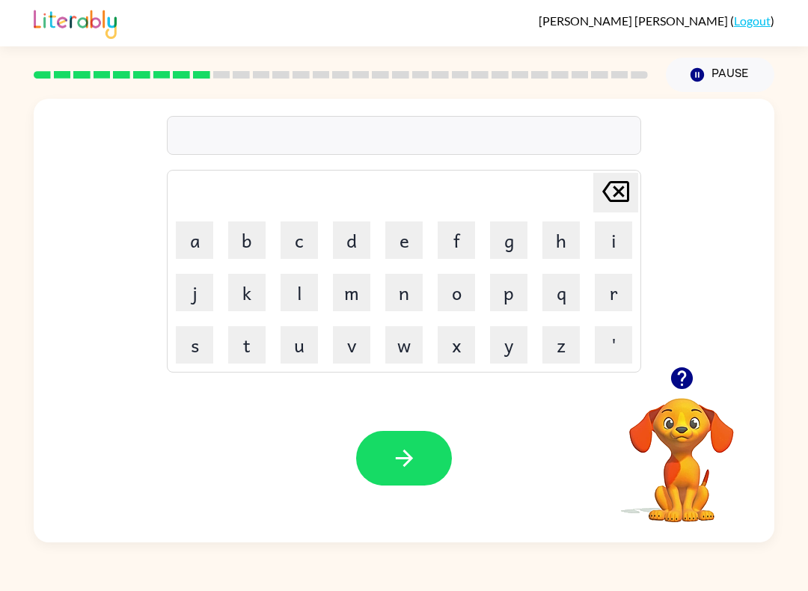
click at [289, 493] on div "Your browser must support playing .mp4 files to use Literably. Please try using…" at bounding box center [404, 458] width 741 height 168
click at [308, 481] on div "Your browser must support playing .mp4 files to use Literably. Please try using…" at bounding box center [404, 458] width 741 height 168
click at [358, 467] on button "button" at bounding box center [404, 458] width 96 height 55
click at [525, 268] on td "p" at bounding box center [508, 292] width 51 height 51
click at [515, 293] on button "p" at bounding box center [508, 292] width 37 height 37
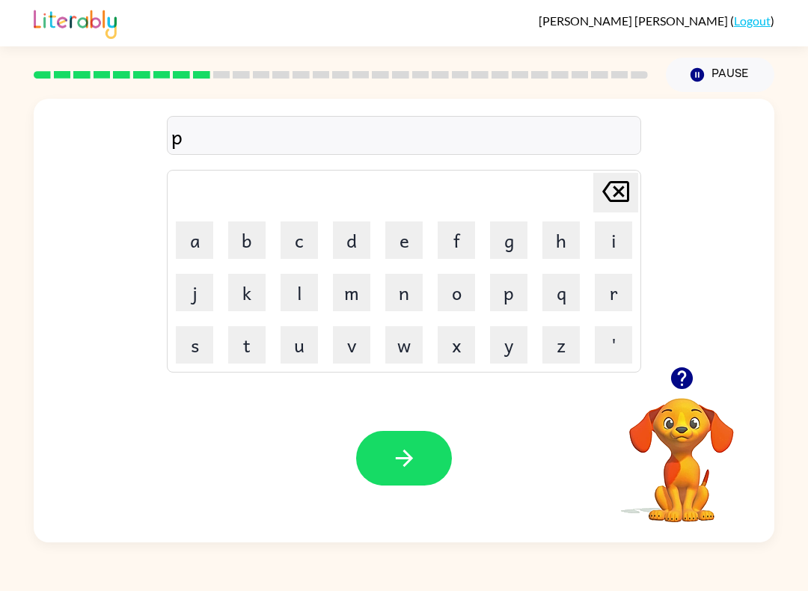
click at [194, 298] on button "j" at bounding box center [194, 292] width 37 height 37
click at [616, 189] on icon at bounding box center [615, 191] width 27 height 21
click at [630, 25] on div "Noah Johnson ( Logout )" at bounding box center [404, 23] width 741 height 46
click at [708, 76] on button "Pause Pause" at bounding box center [720, 75] width 108 height 34
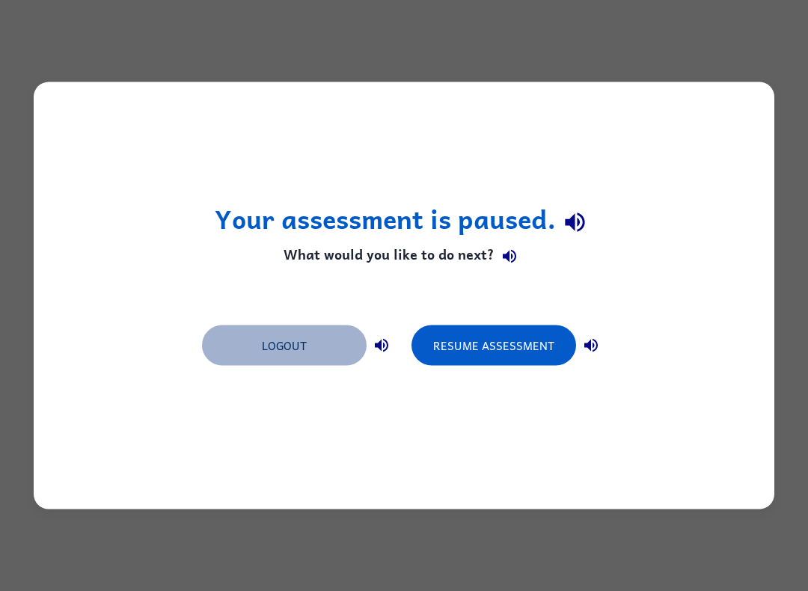
click at [254, 333] on button "Logout" at bounding box center [284, 345] width 165 height 40
